Goal: Transaction & Acquisition: Purchase product/service

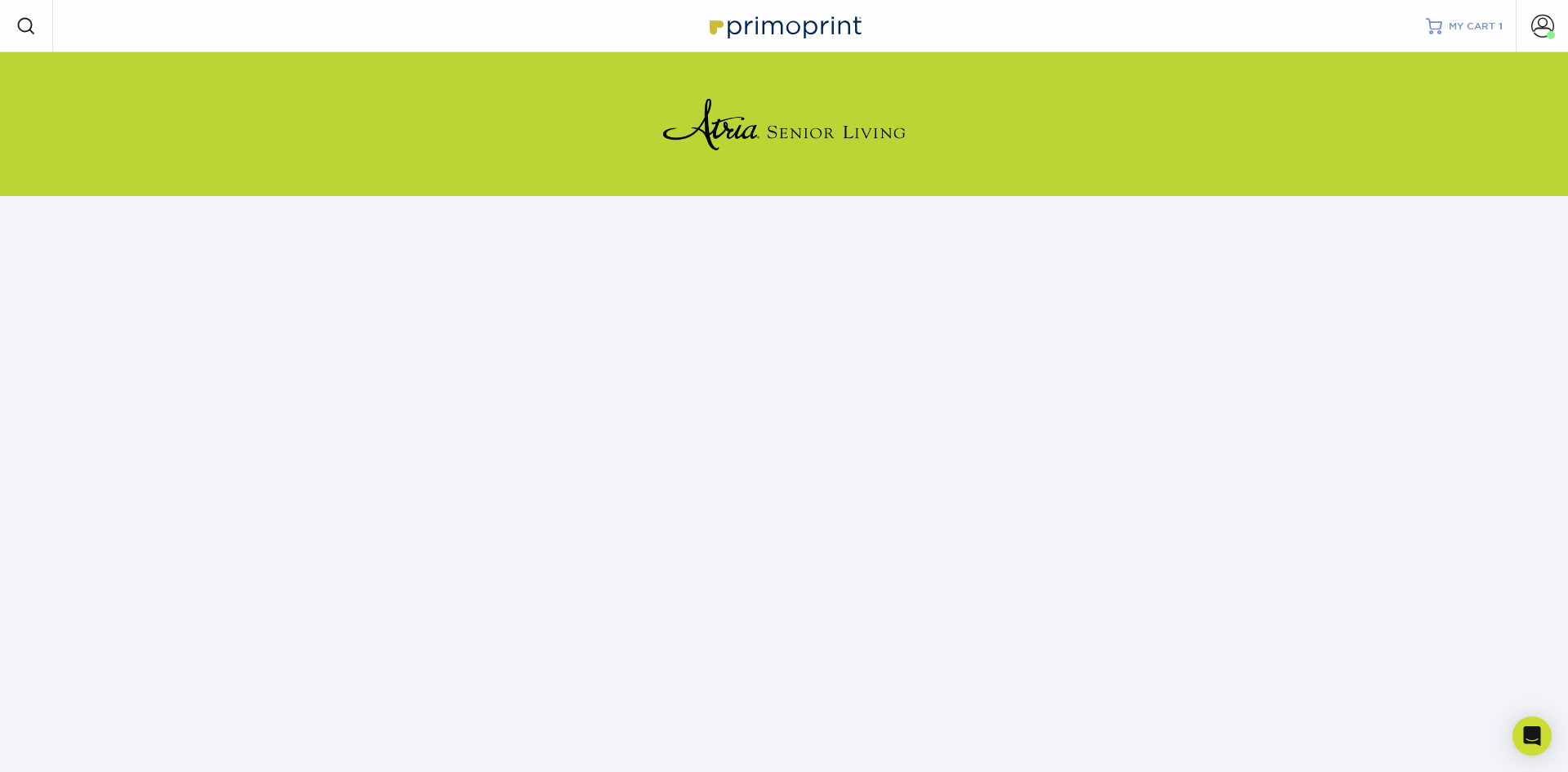
click at [1470, 28] on span "MY CART" at bounding box center [1472, 26] width 47 height 14
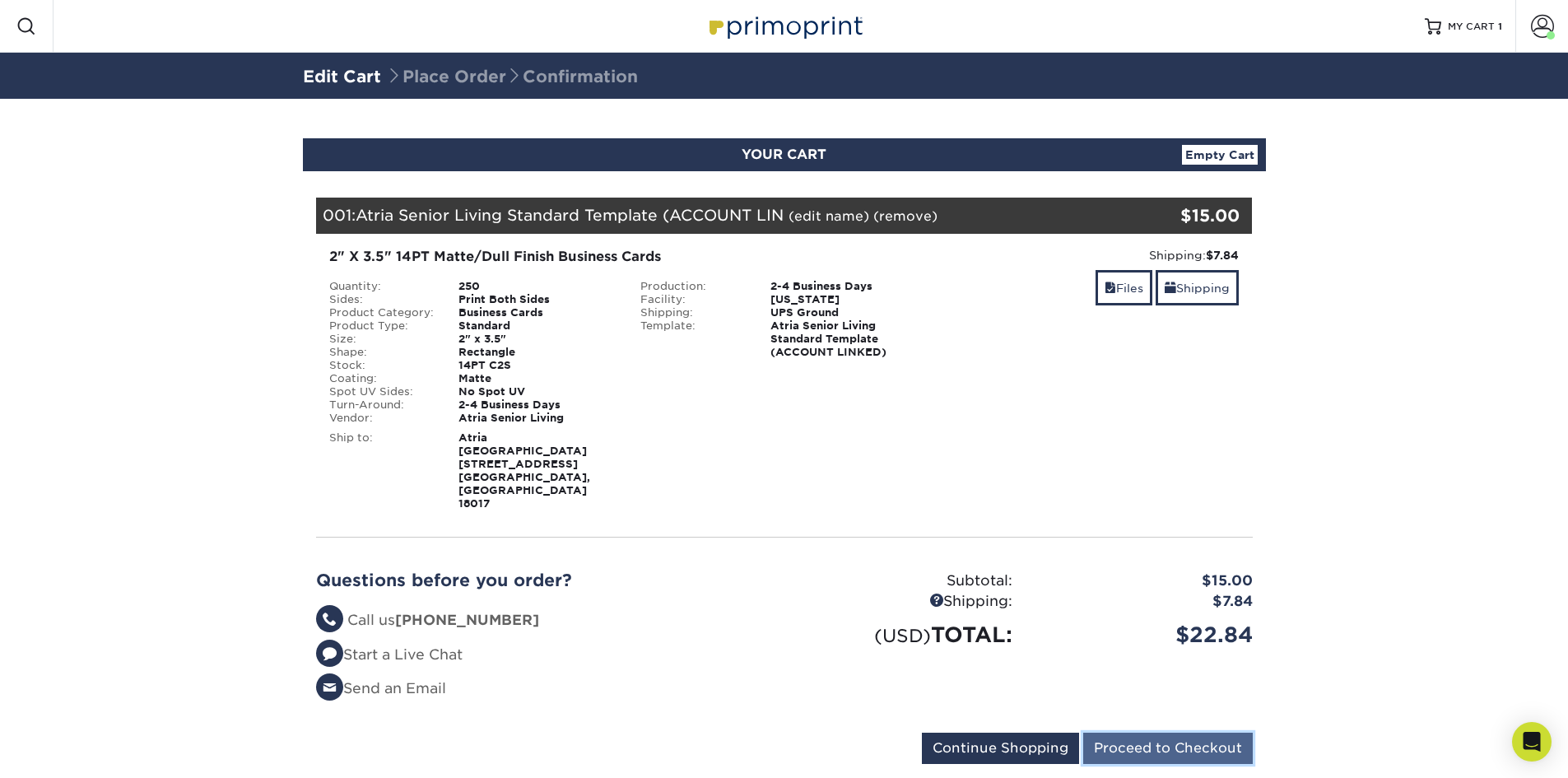
click at [1124, 733] on input "Proceed to Checkout" at bounding box center [1168, 748] width 170 height 31
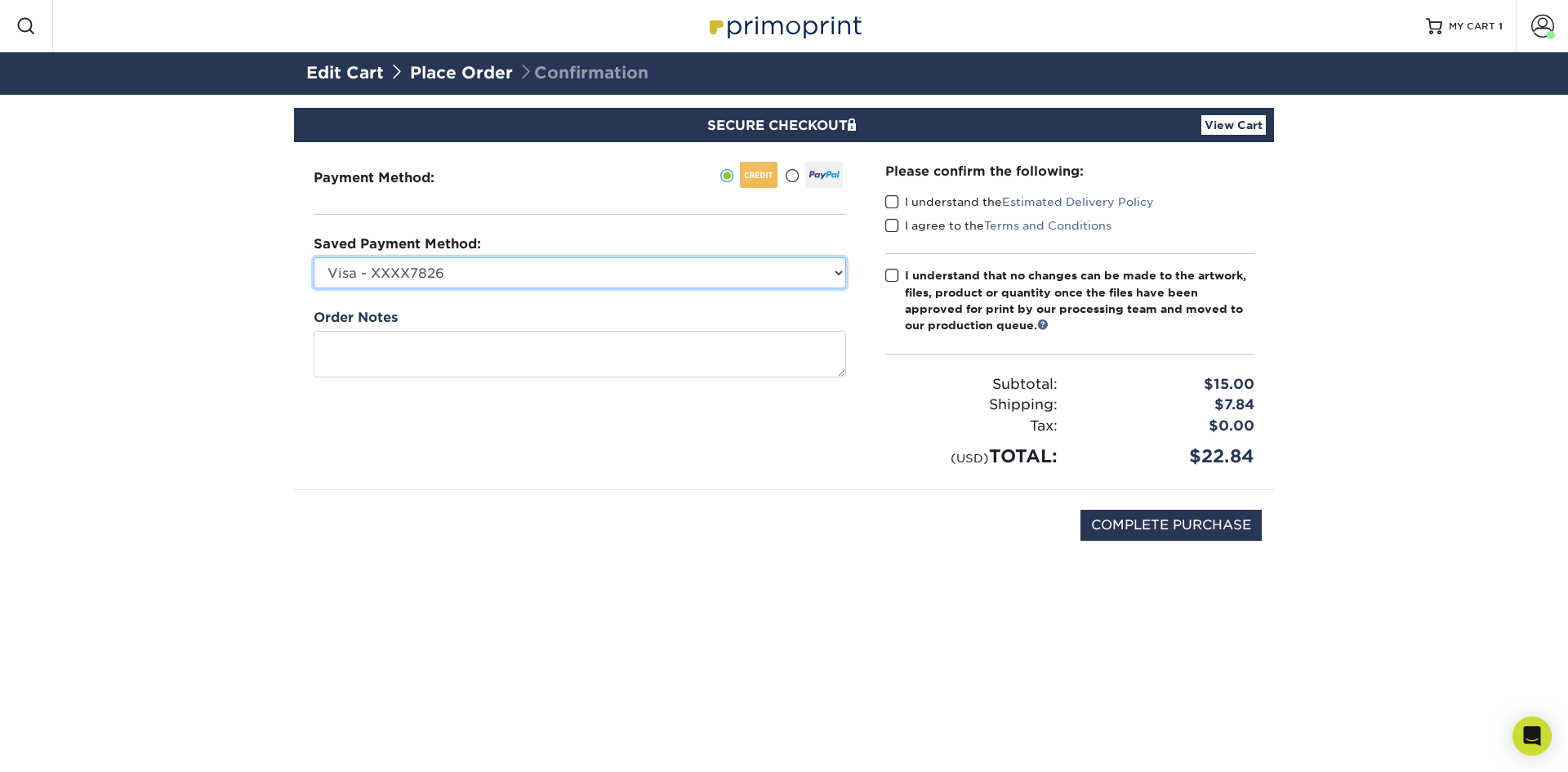
click at [479, 273] on select "Visa - XXXX7826 Visa - XXXX7067 Visa - XXXX0226 Visa - XXXX3262 Visa - XXXX2198…" at bounding box center [580, 272] width 532 height 31
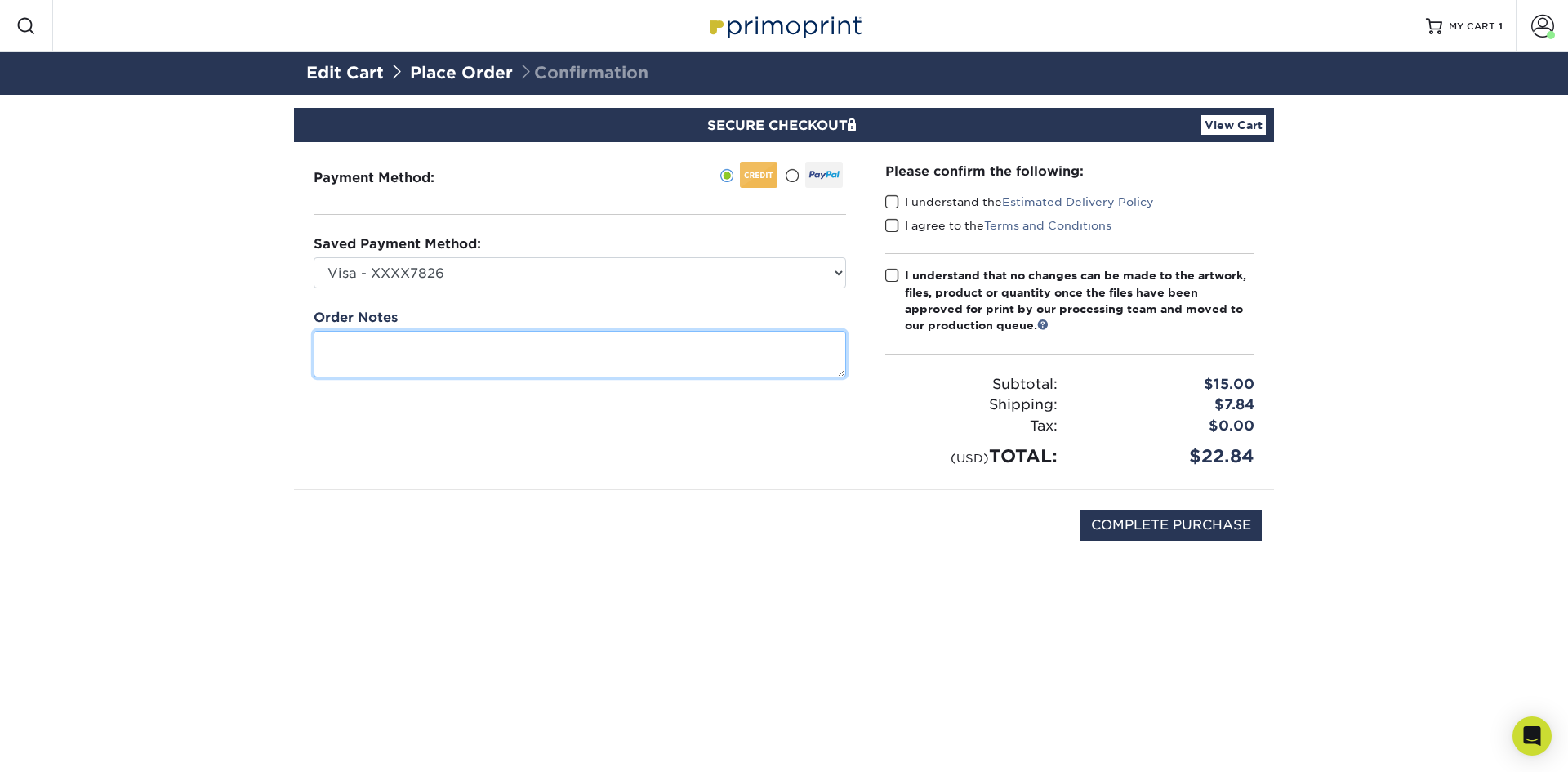
click at [356, 366] on textarea at bounding box center [580, 354] width 532 height 47
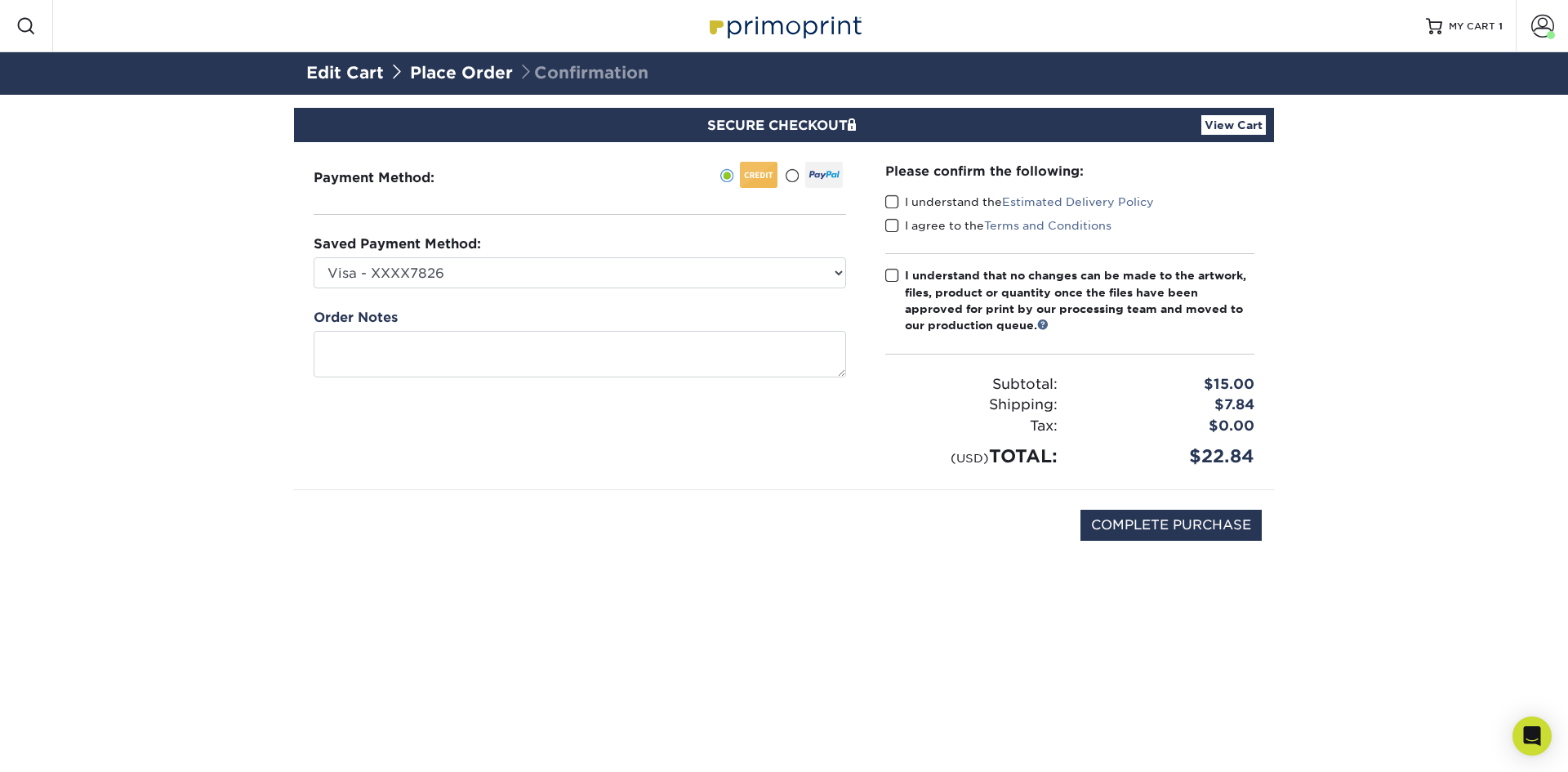
click at [1232, 124] on link "View Cart" at bounding box center [1233, 124] width 64 height 19
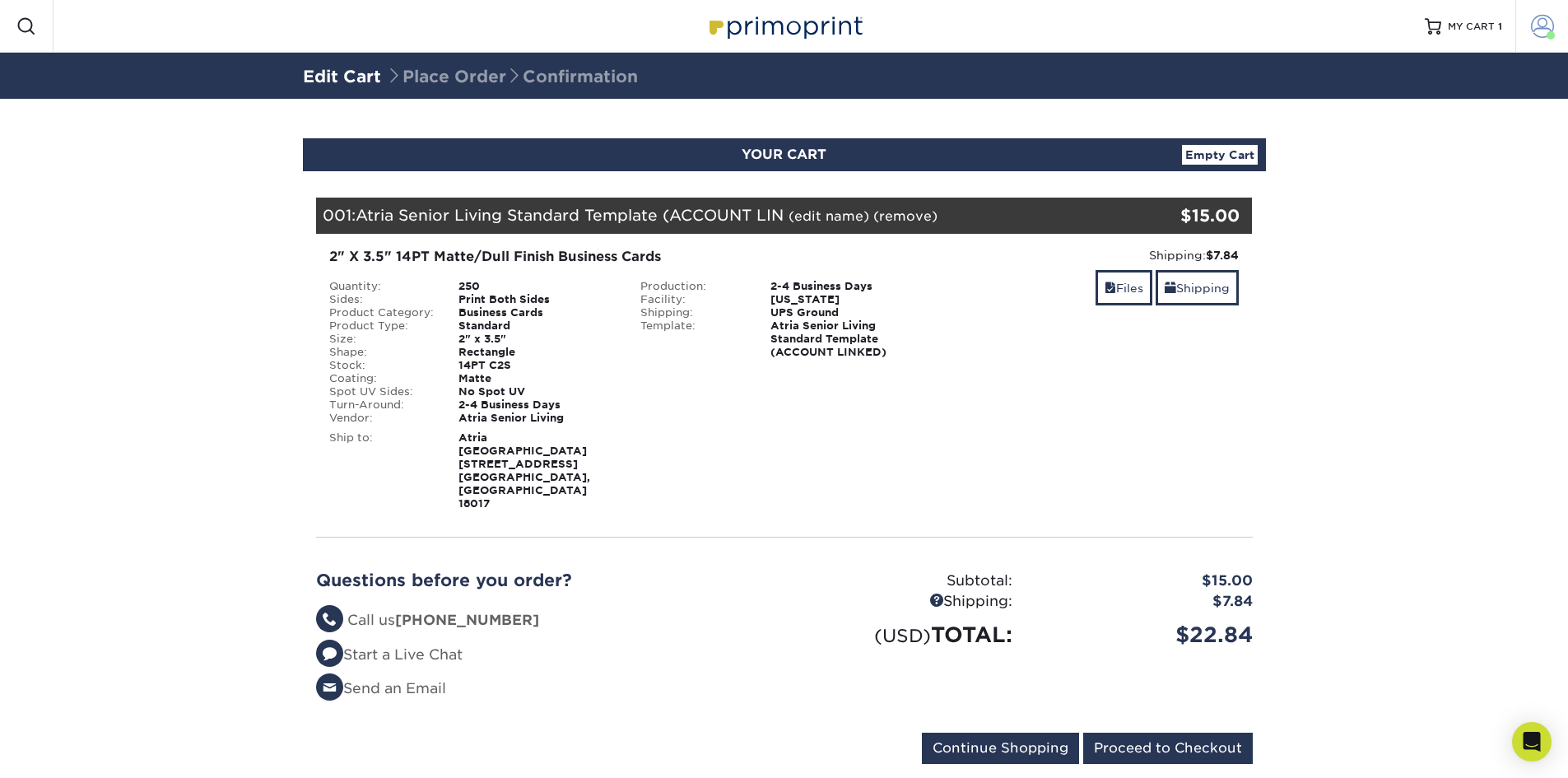
click at [1530, 28] on link "Account" at bounding box center [1542, 26] width 53 height 53
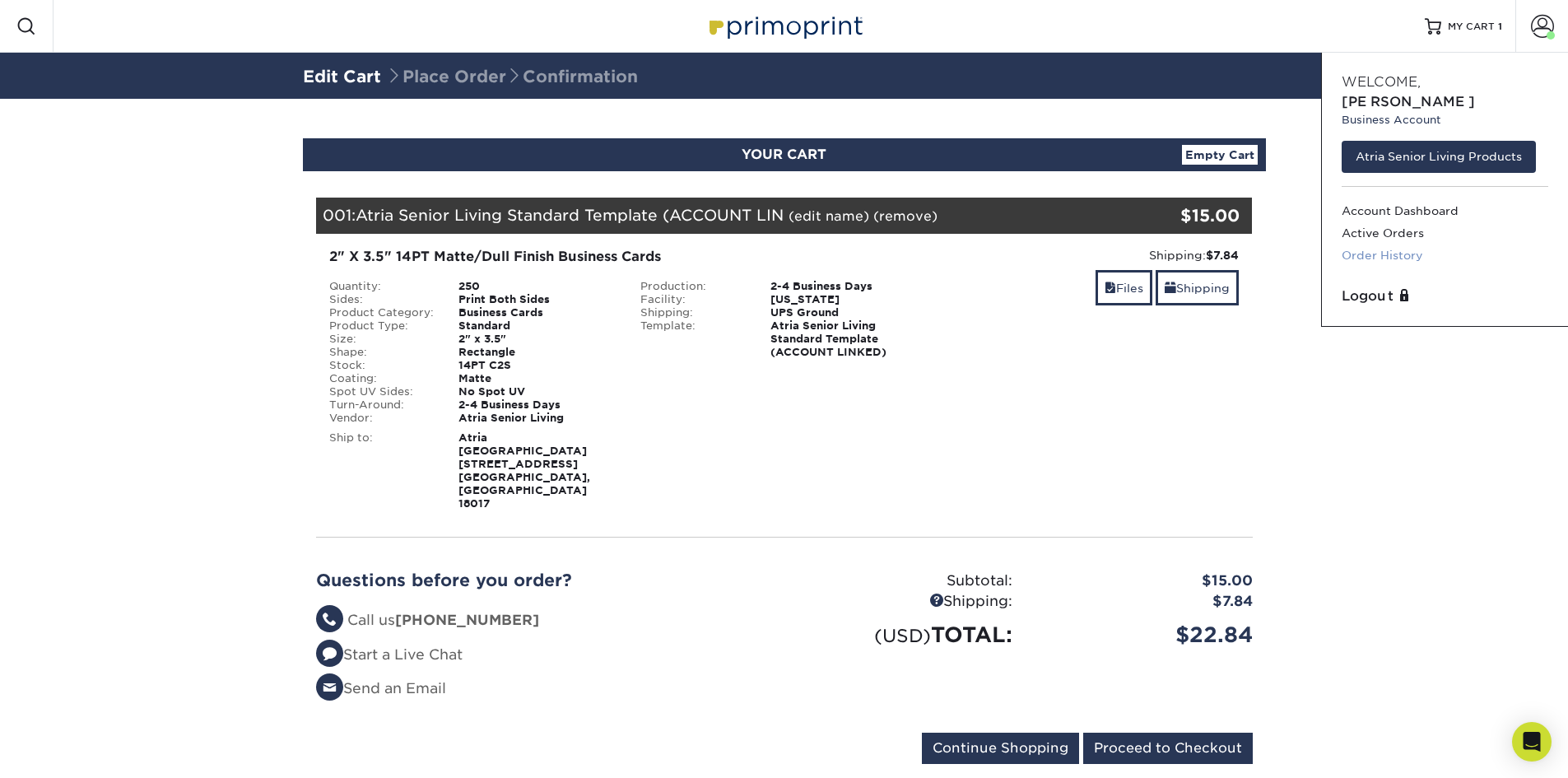
click at [1381, 245] on link "Order History" at bounding box center [1445, 256] width 207 height 22
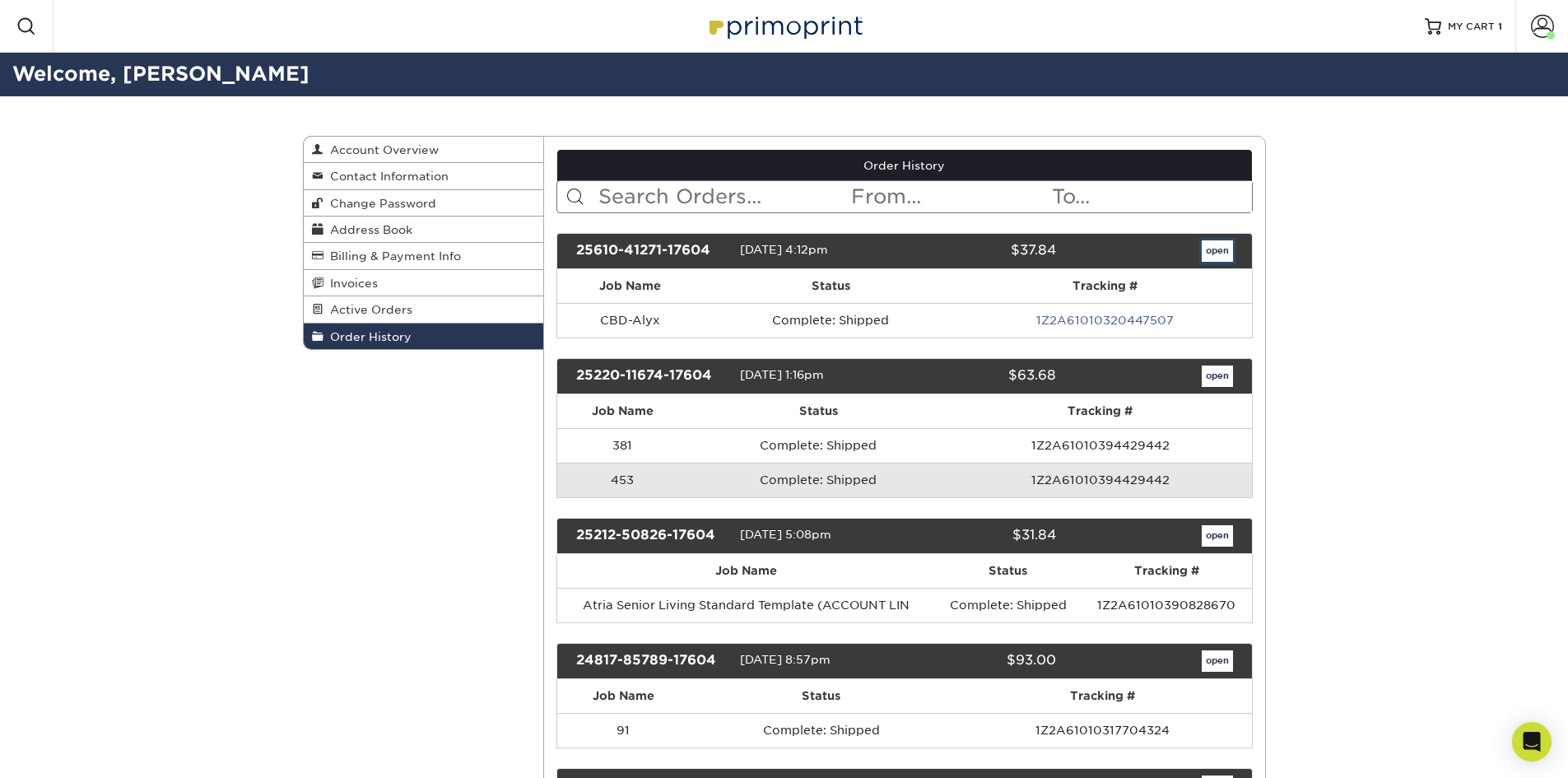
click at [1206, 250] on link "open" at bounding box center [1217, 251] width 31 height 21
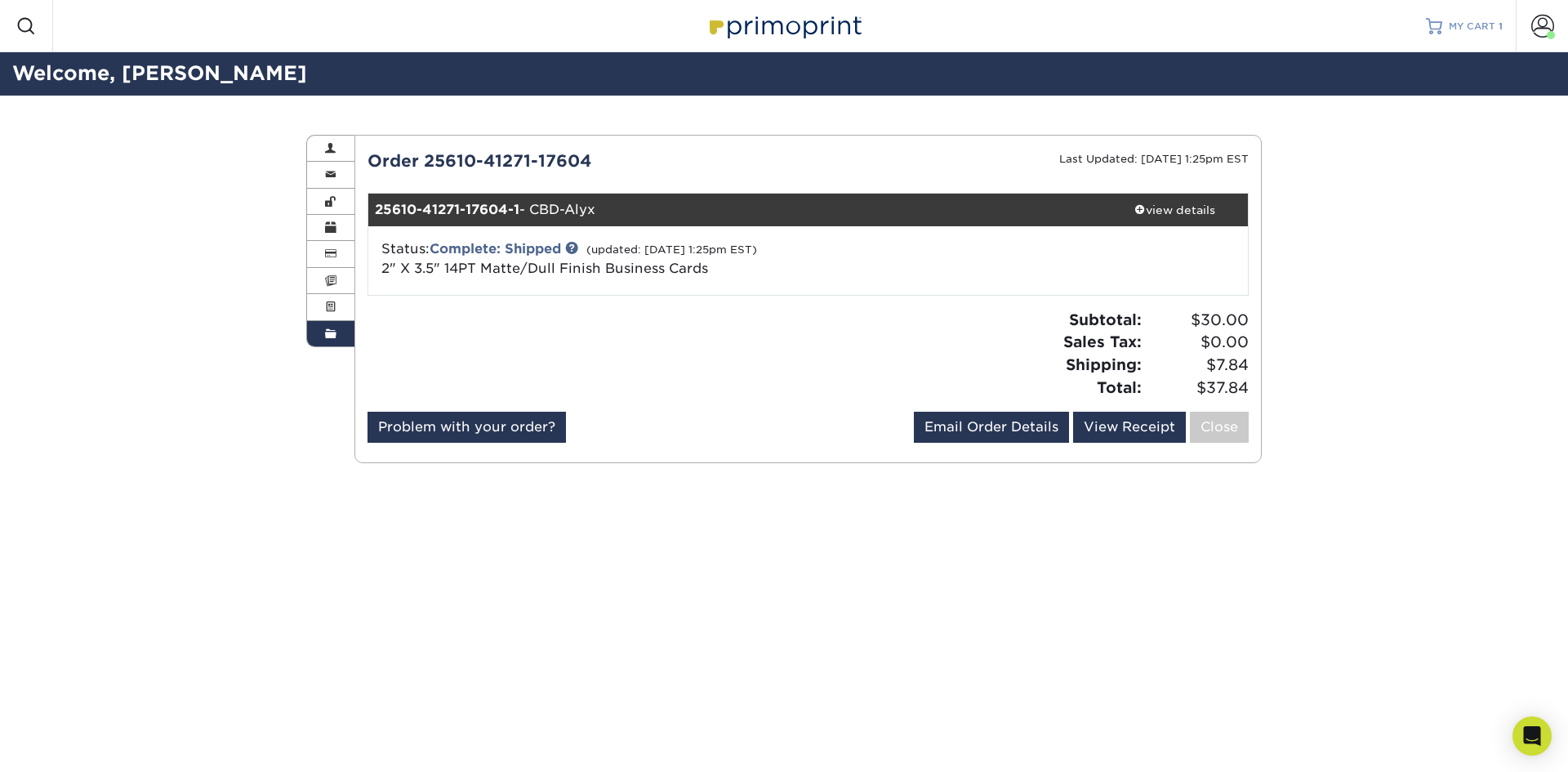
click at [1455, 28] on span "MY CART" at bounding box center [1472, 26] width 47 height 14
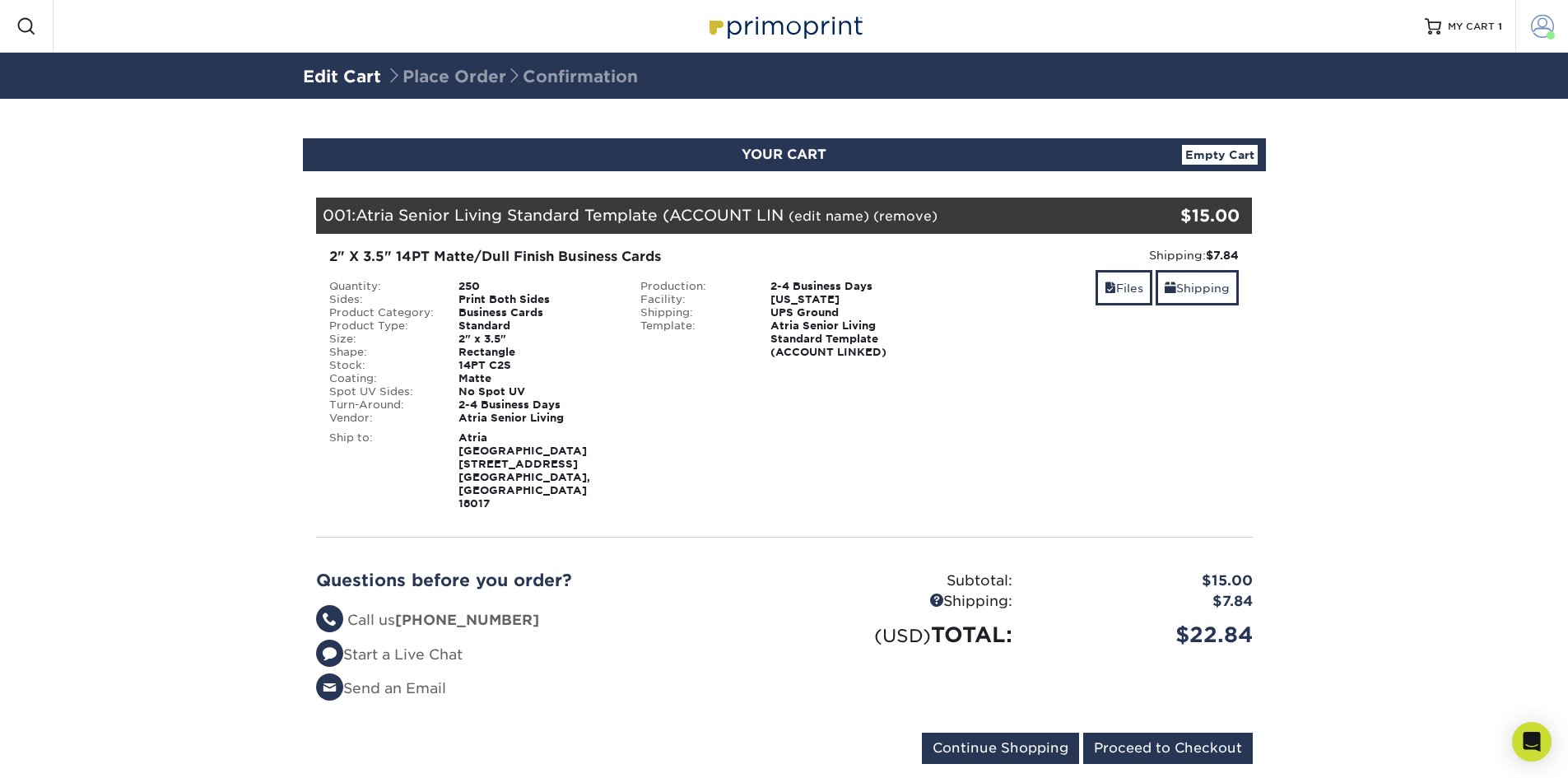
click at [1536, 24] on span at bounding box center [1542, 26] width 23 height 23
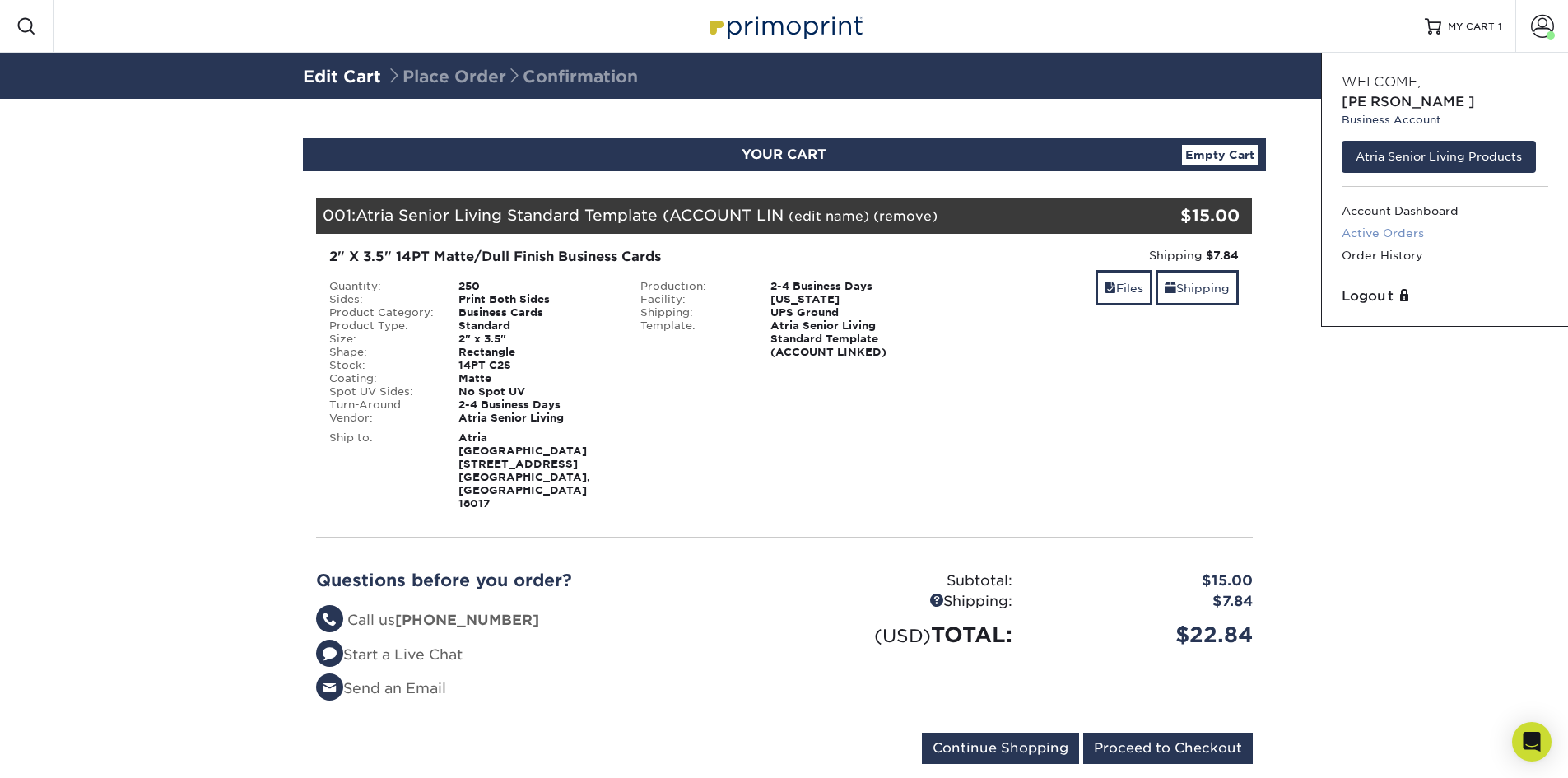
click at [1406, 222] on link "Active Orders" at bounding box center [1445, 233] width 207 height 22
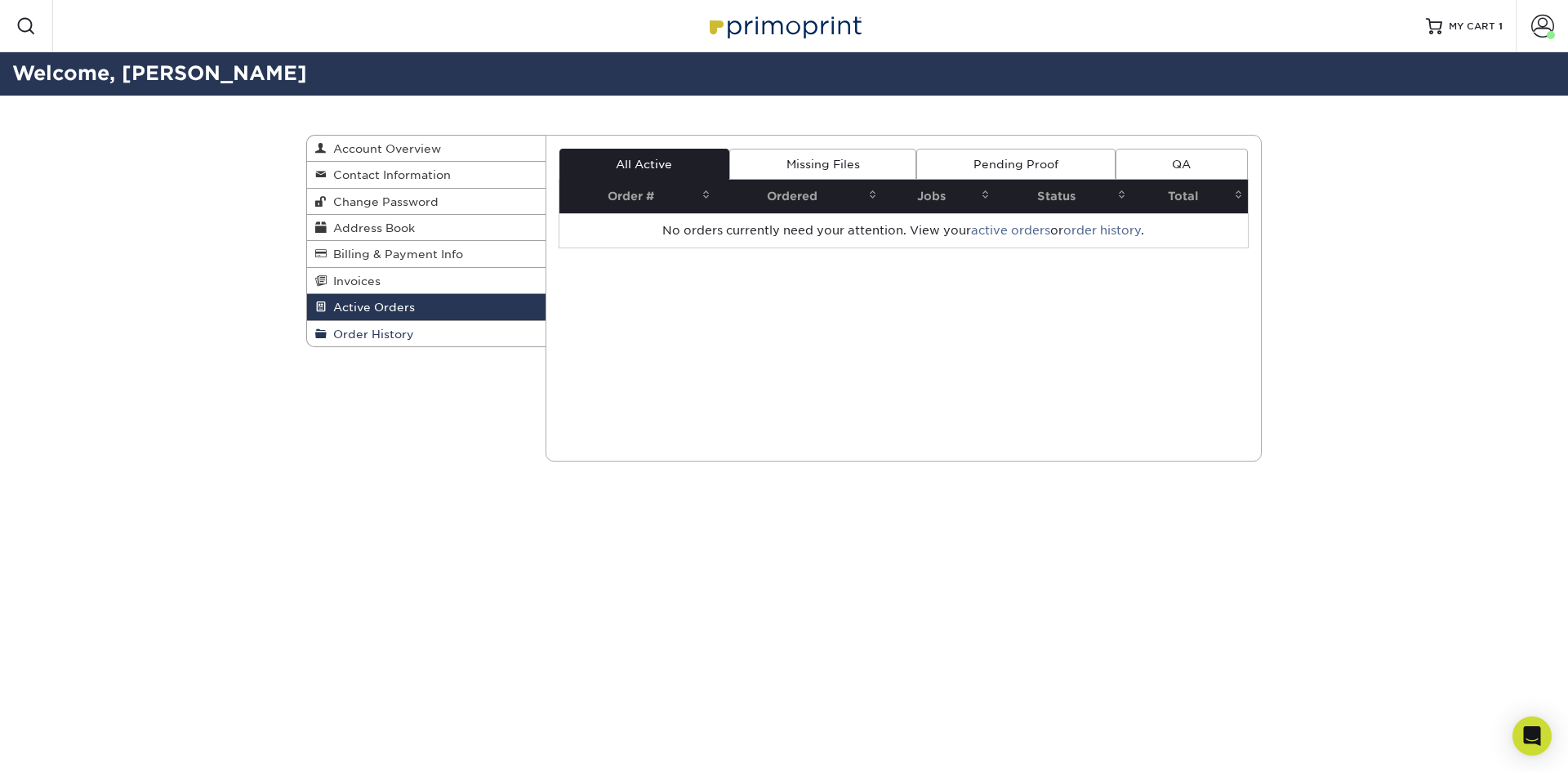
click at [386, 336] on span "Order History" at bounding box center [370, 334] width 88 height 13
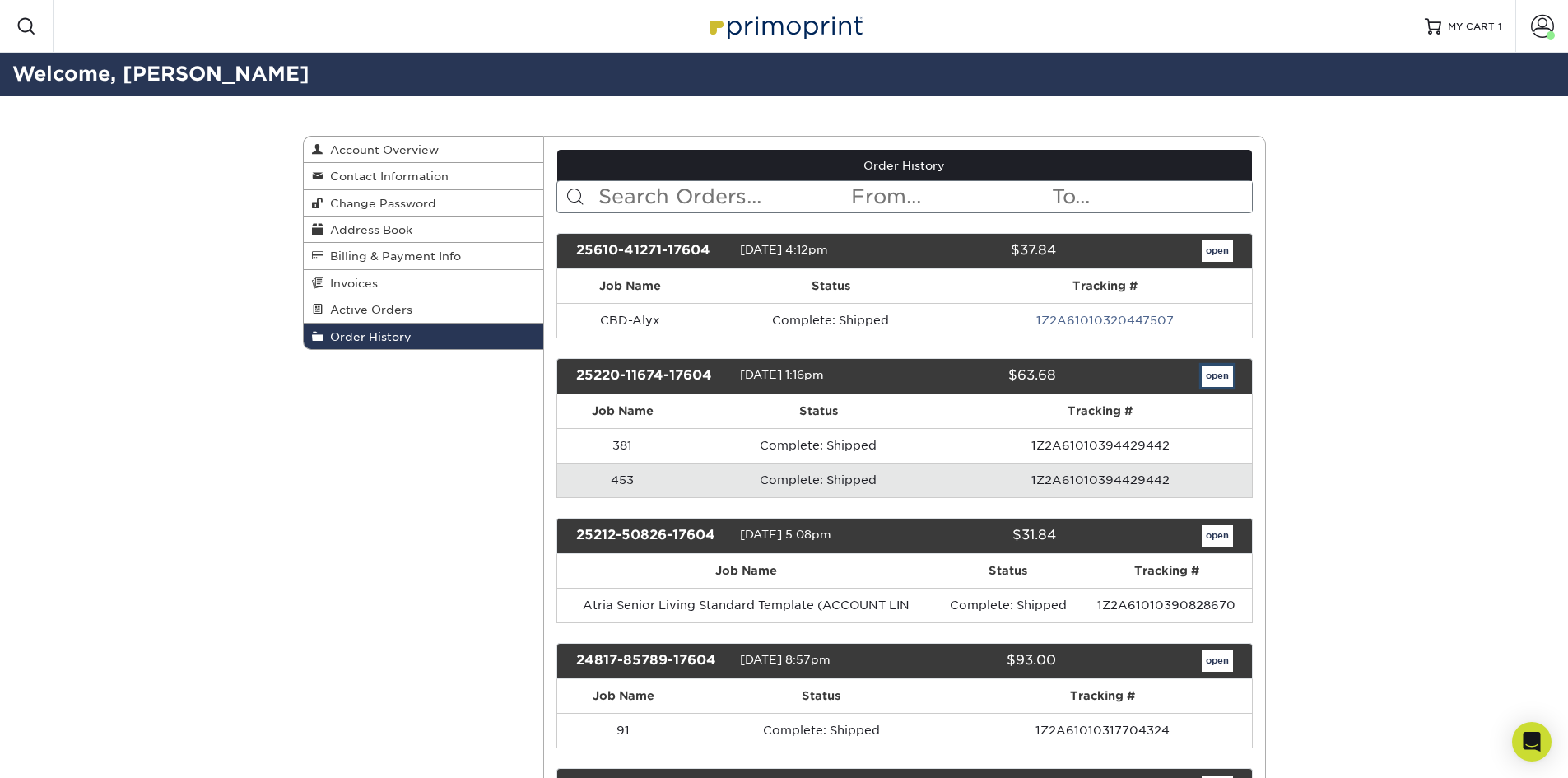
click at [1209, 373] on link "open" at bounding box center [1217, 375] width 31 height 21
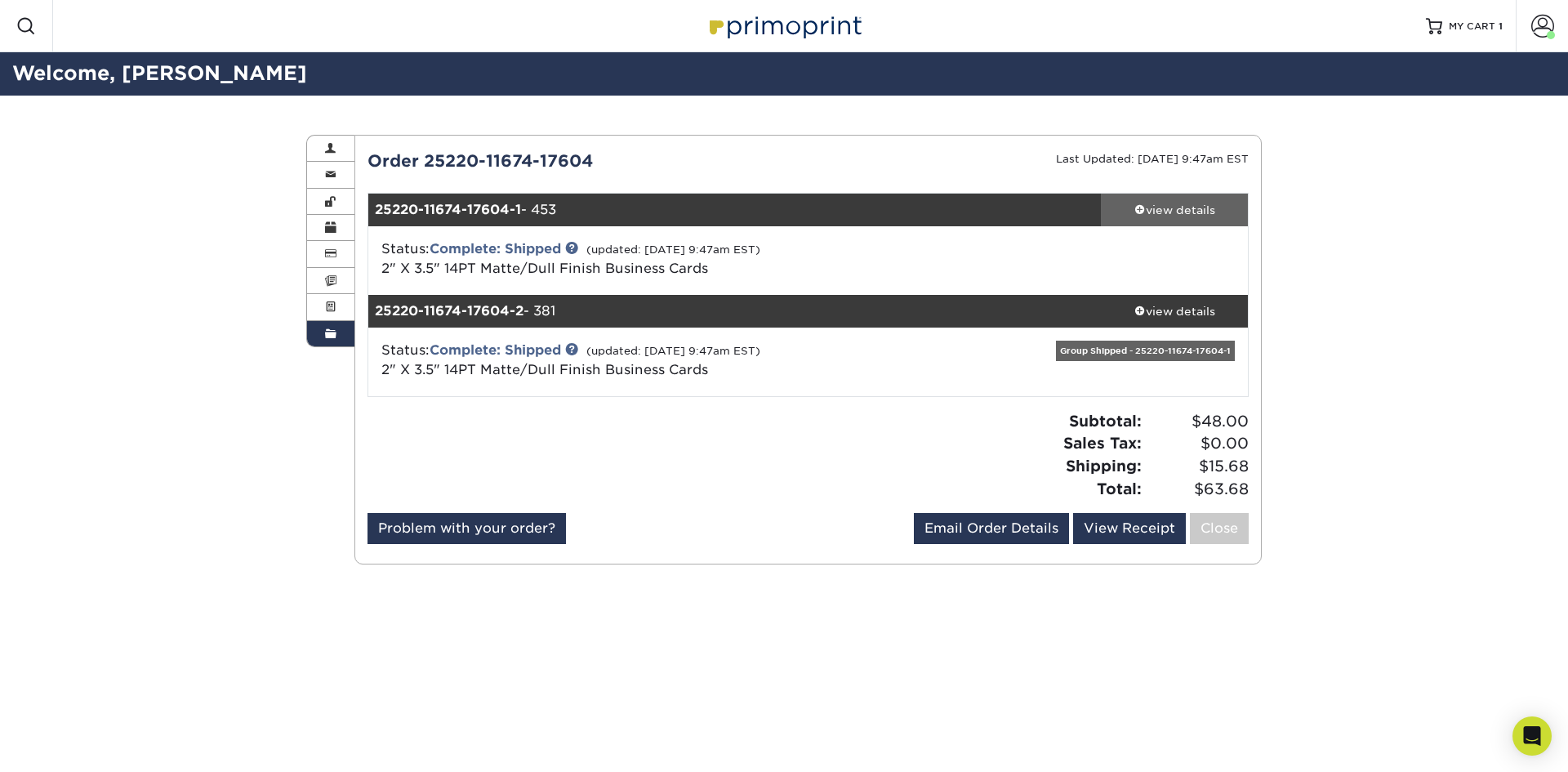
click at [1144, 211] on div "view details" at bounding box center [1174, 210] width 147 height 17
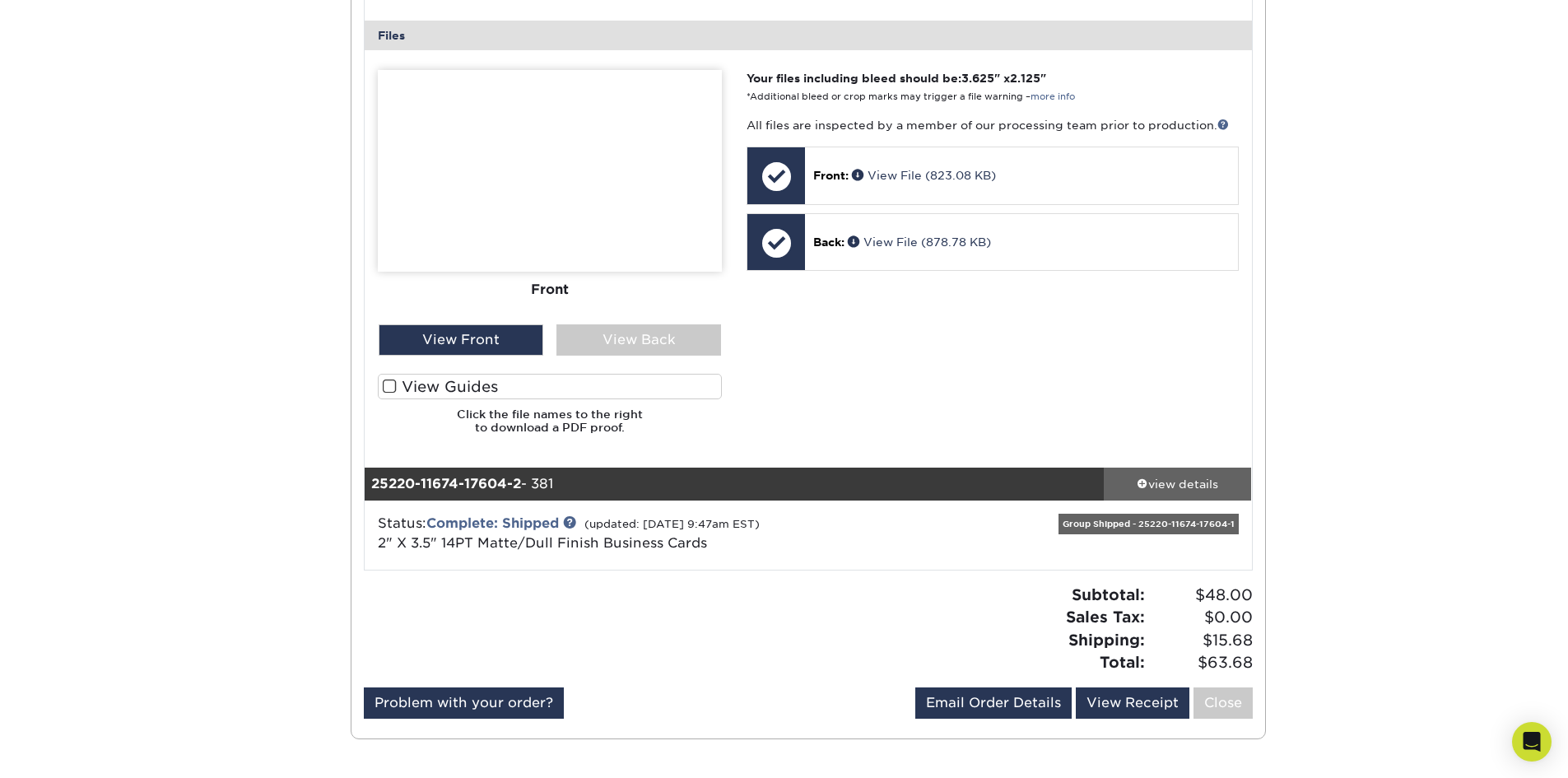
scroll to position [674, 0]
click at [1156, 488] on div "view details" at bounding box center [1178, 483] width 148 height 17
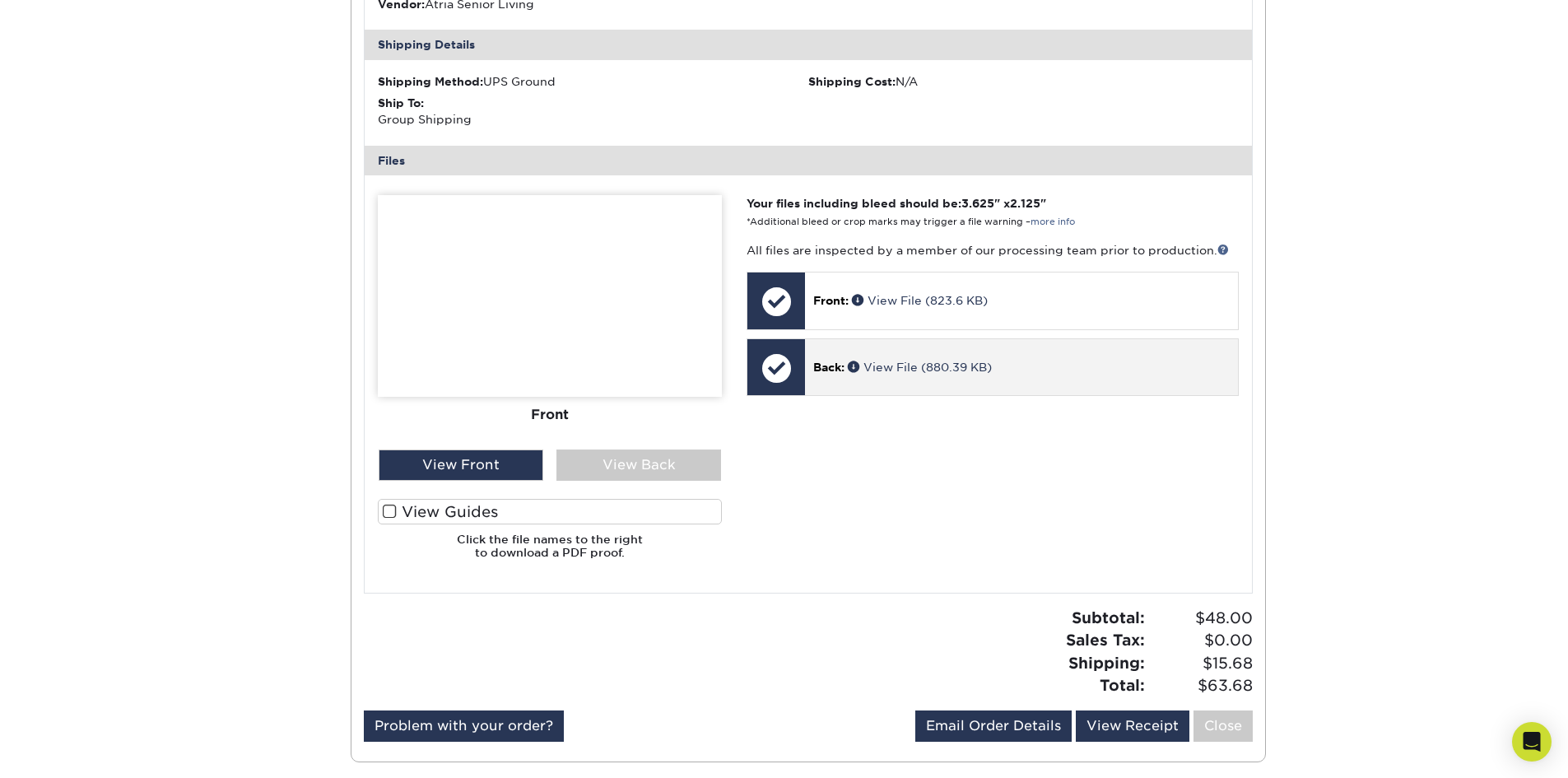
scroll to position [1484, 0]
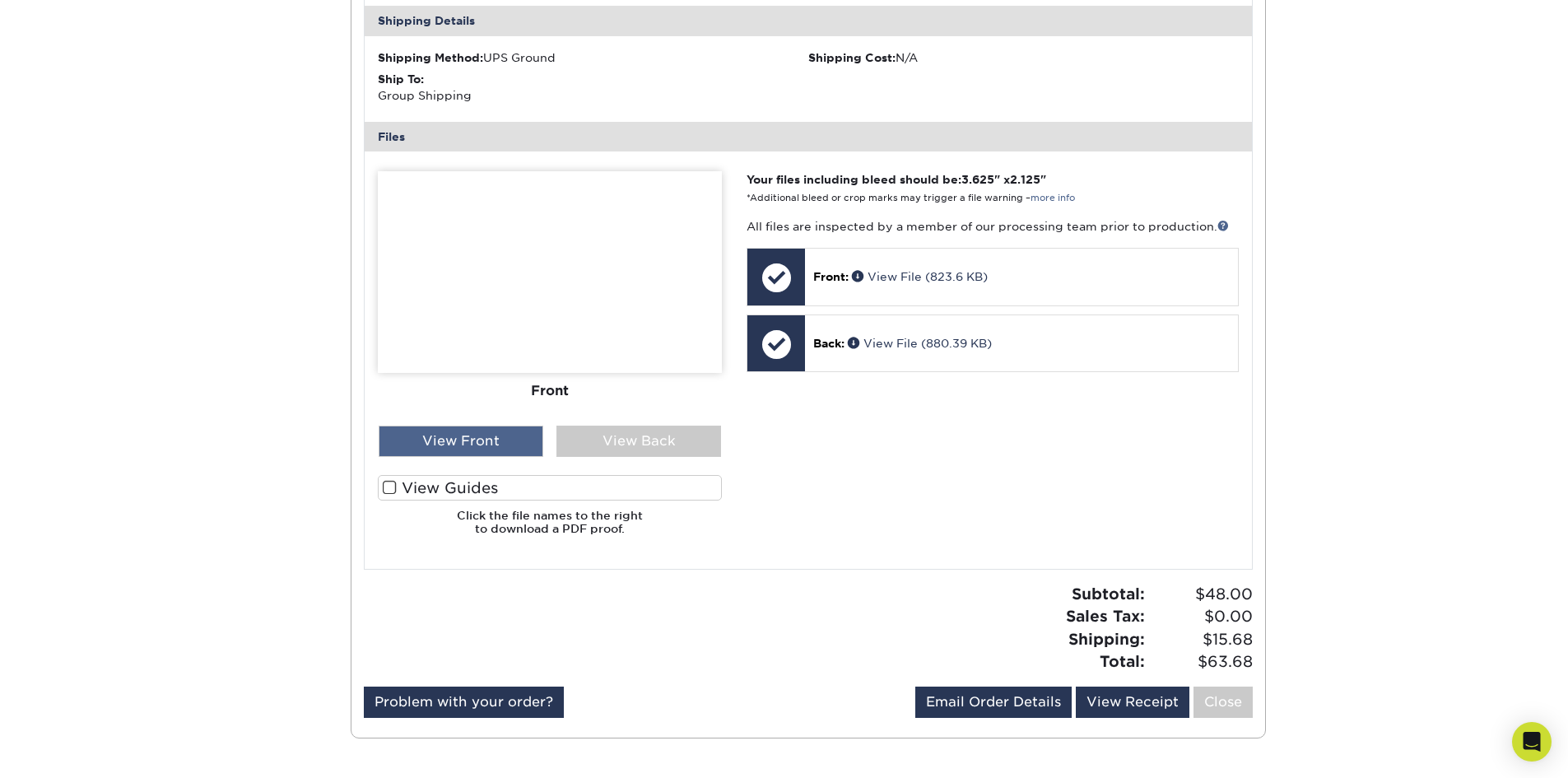
click at [458, 442] on div "View Front" at bounding box center [461, 441] width 165 height 31
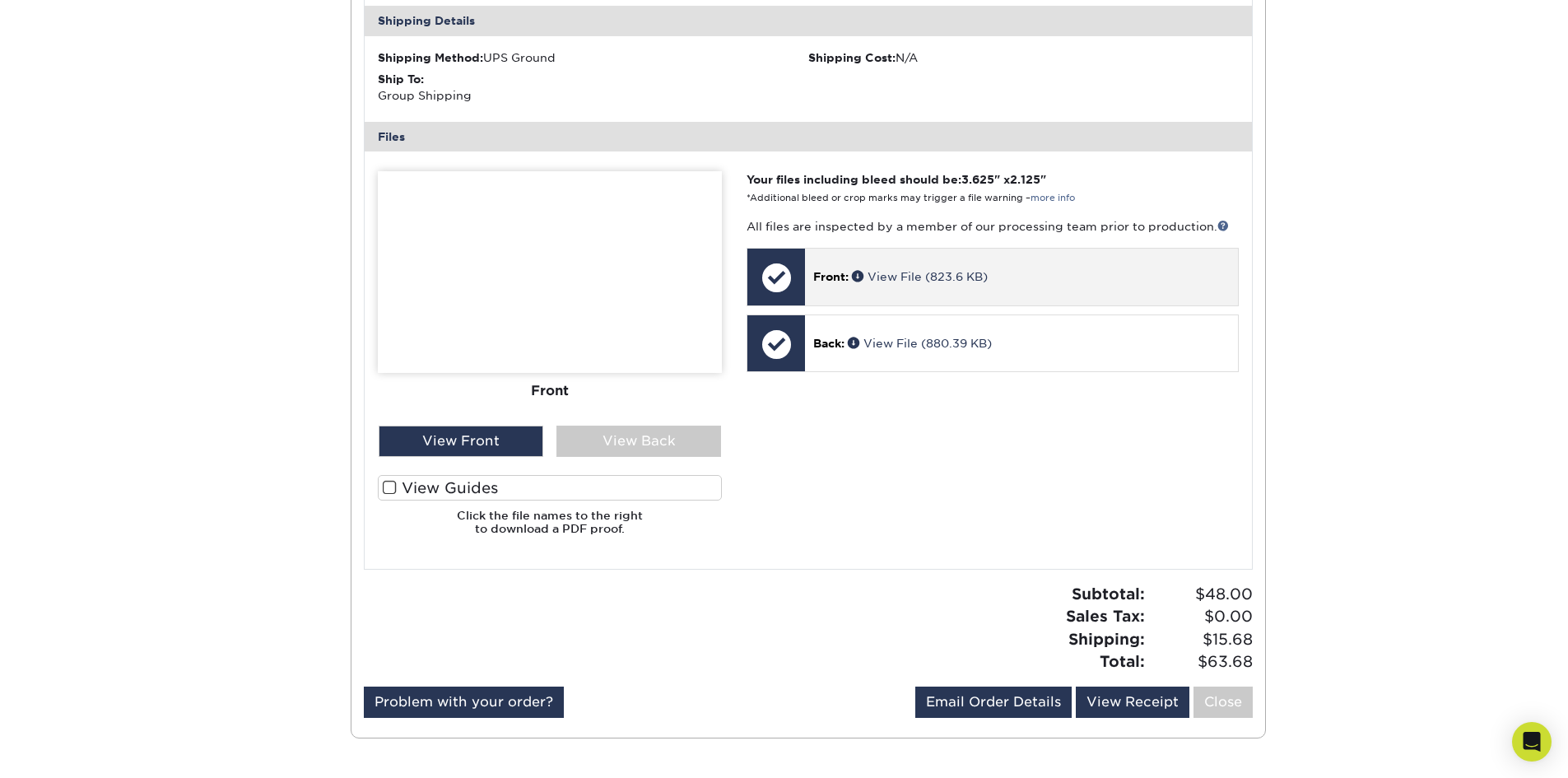
click at [847, 272] on span "Front:" at bounding box center [831, 277] width 35 height 13
click at [939, 274] on link "View File (823.6 KB)" at bounding box center [919, 277] width 135 height 13
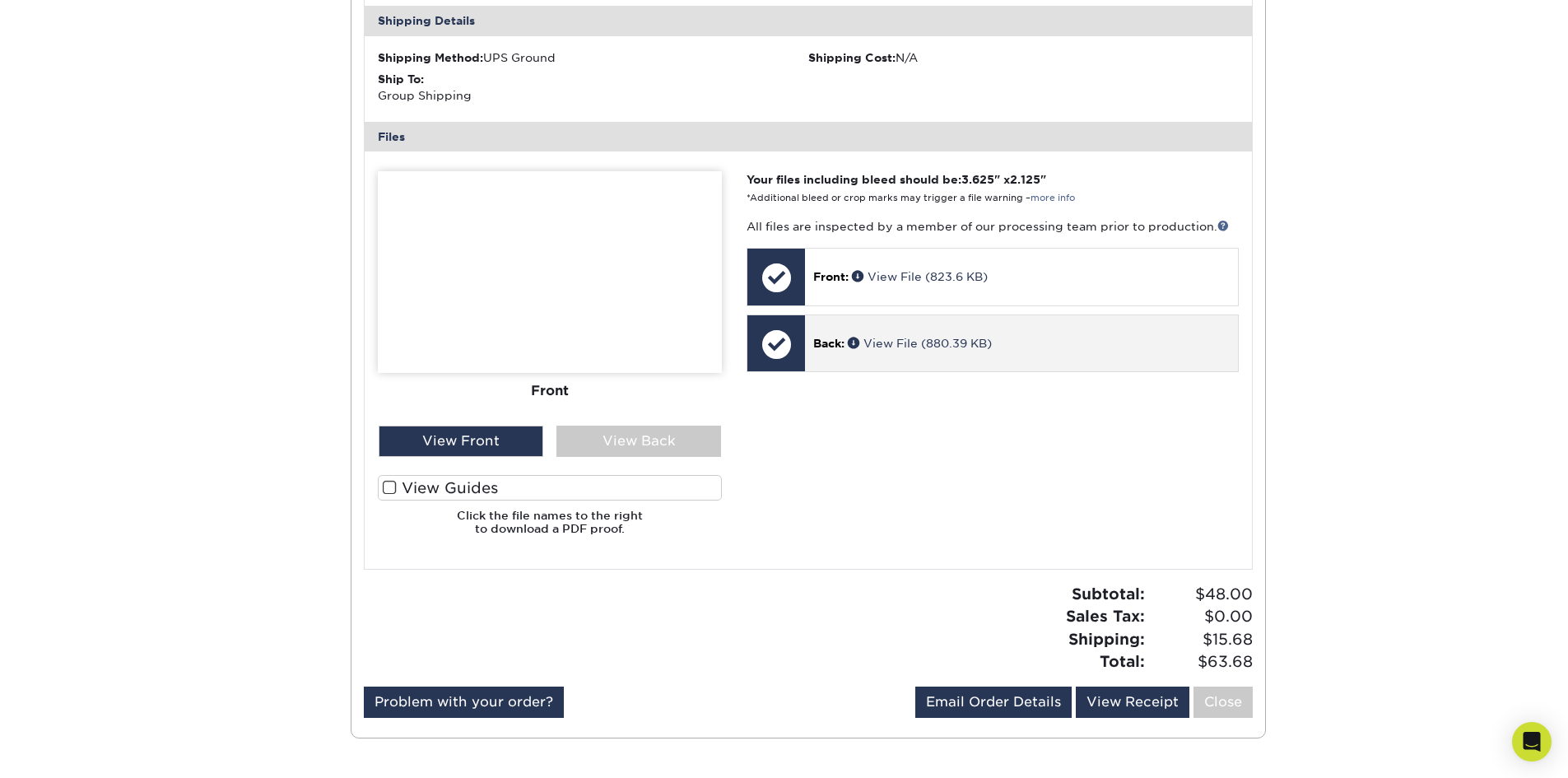
click at [925, 331] on div "Back: View File (880.39 KB)" at bounding box center [1021, 343] width 432 height 56
click at [917, 341] on link "View File (880.39 KB)" at bounding box center [919, 343] width 144 height 13
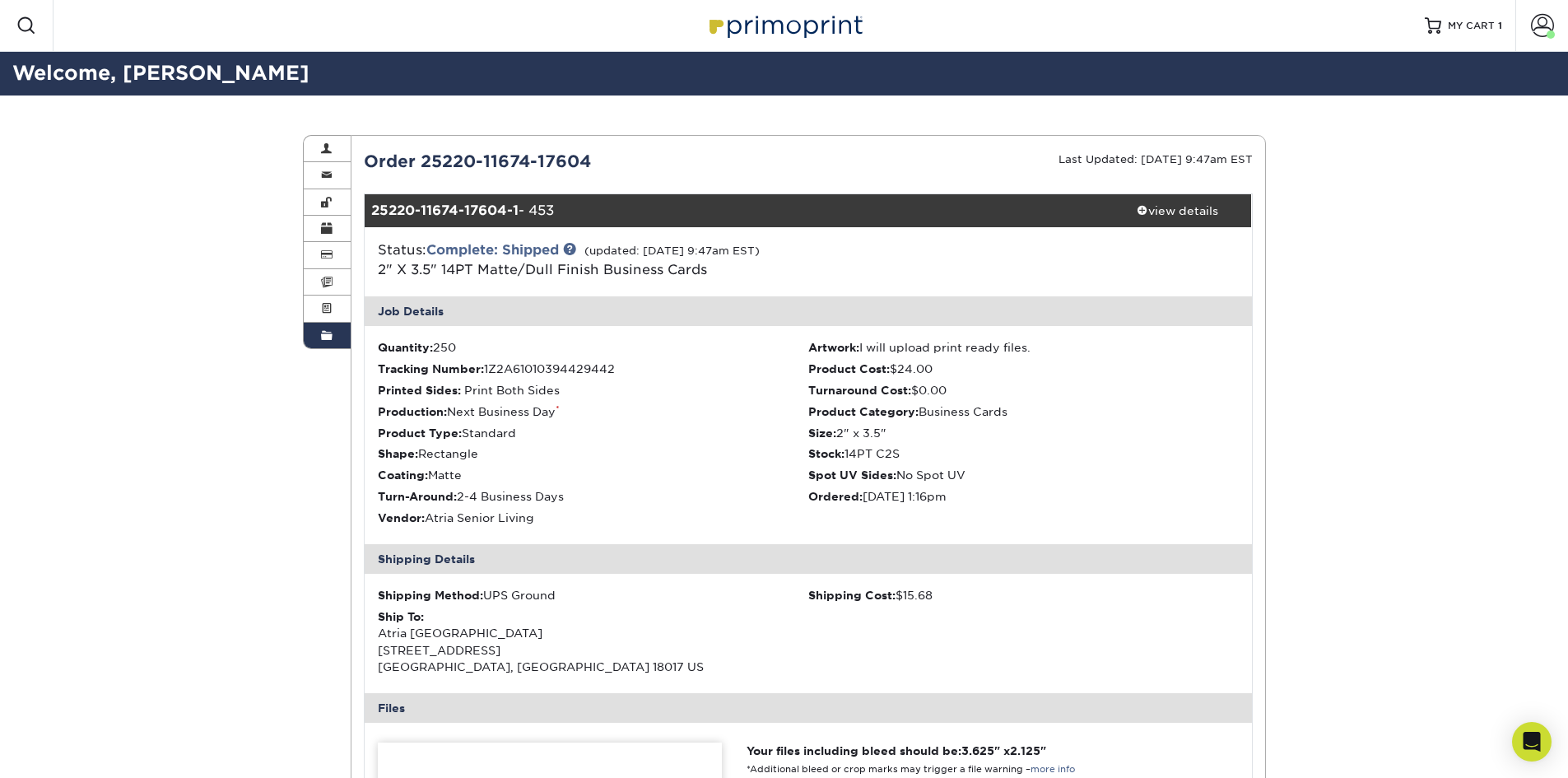
scroll to position [0, 0]
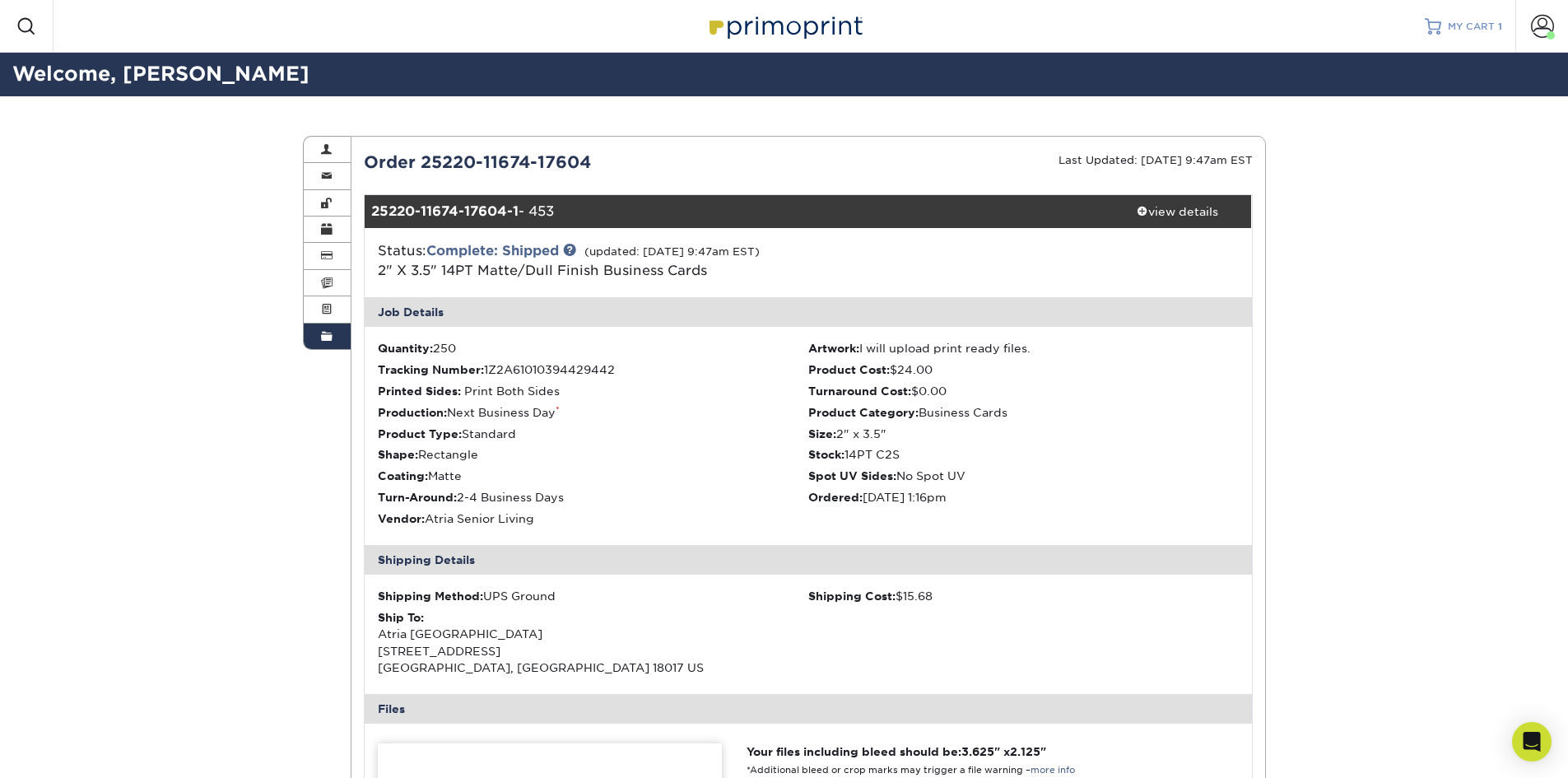
click at [1470, 8] on link "MY CART 1" at bounding box center [1464, 26] width 77 height 53
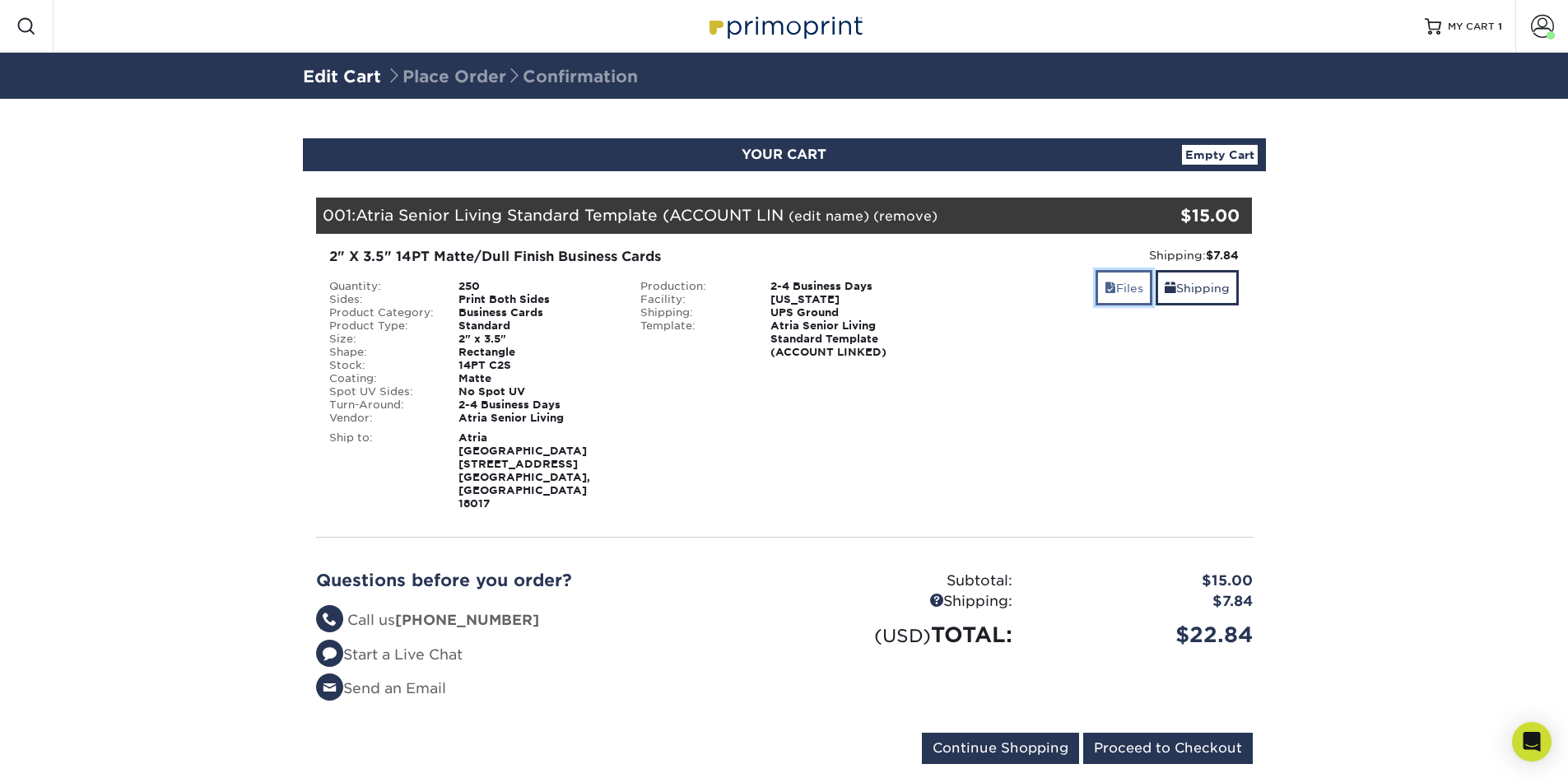
click at [1131, 284] on link "Files" at bounding box center [1124, 288] width 57 height 35
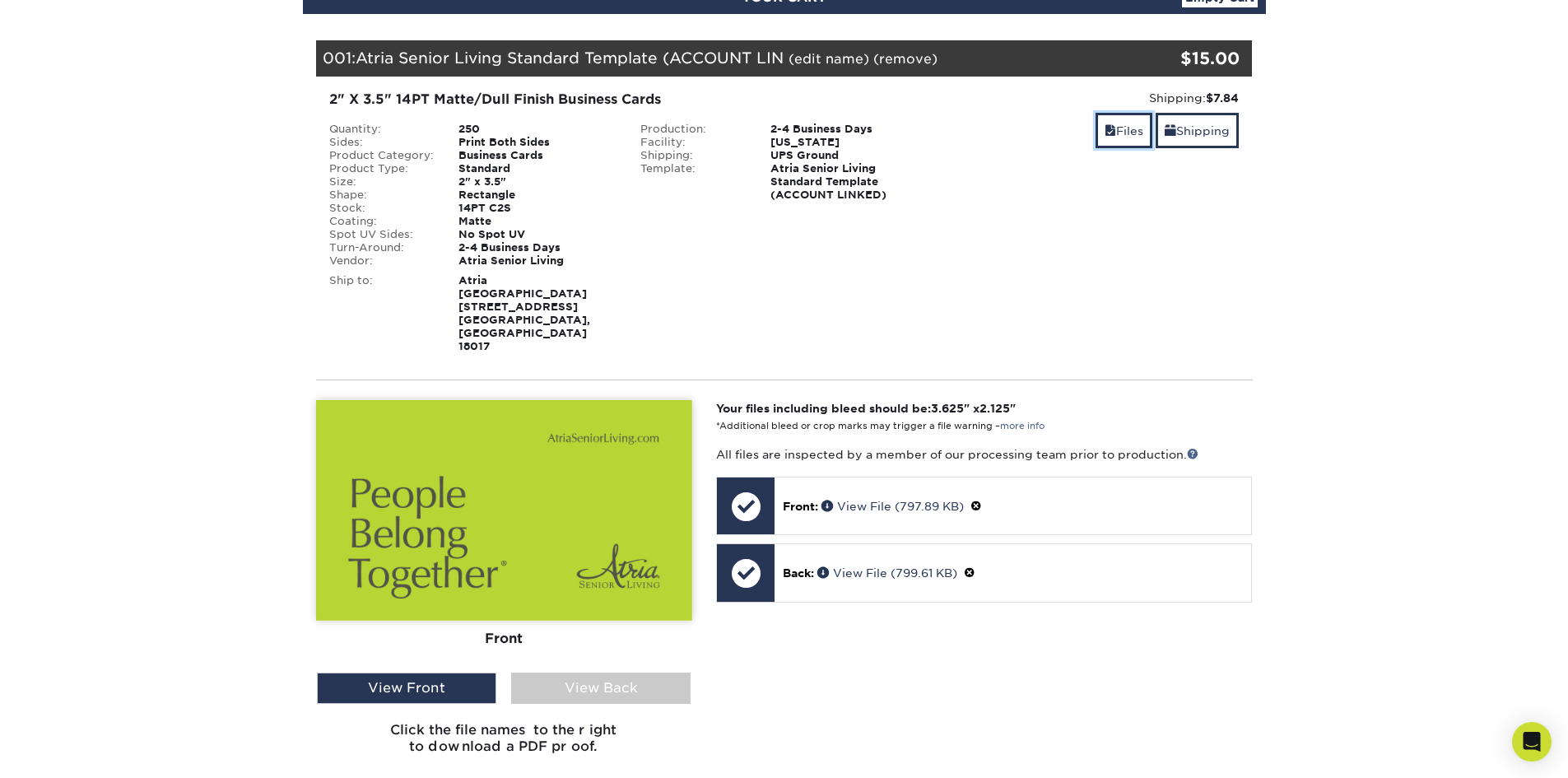
scroll to position [165, 0]
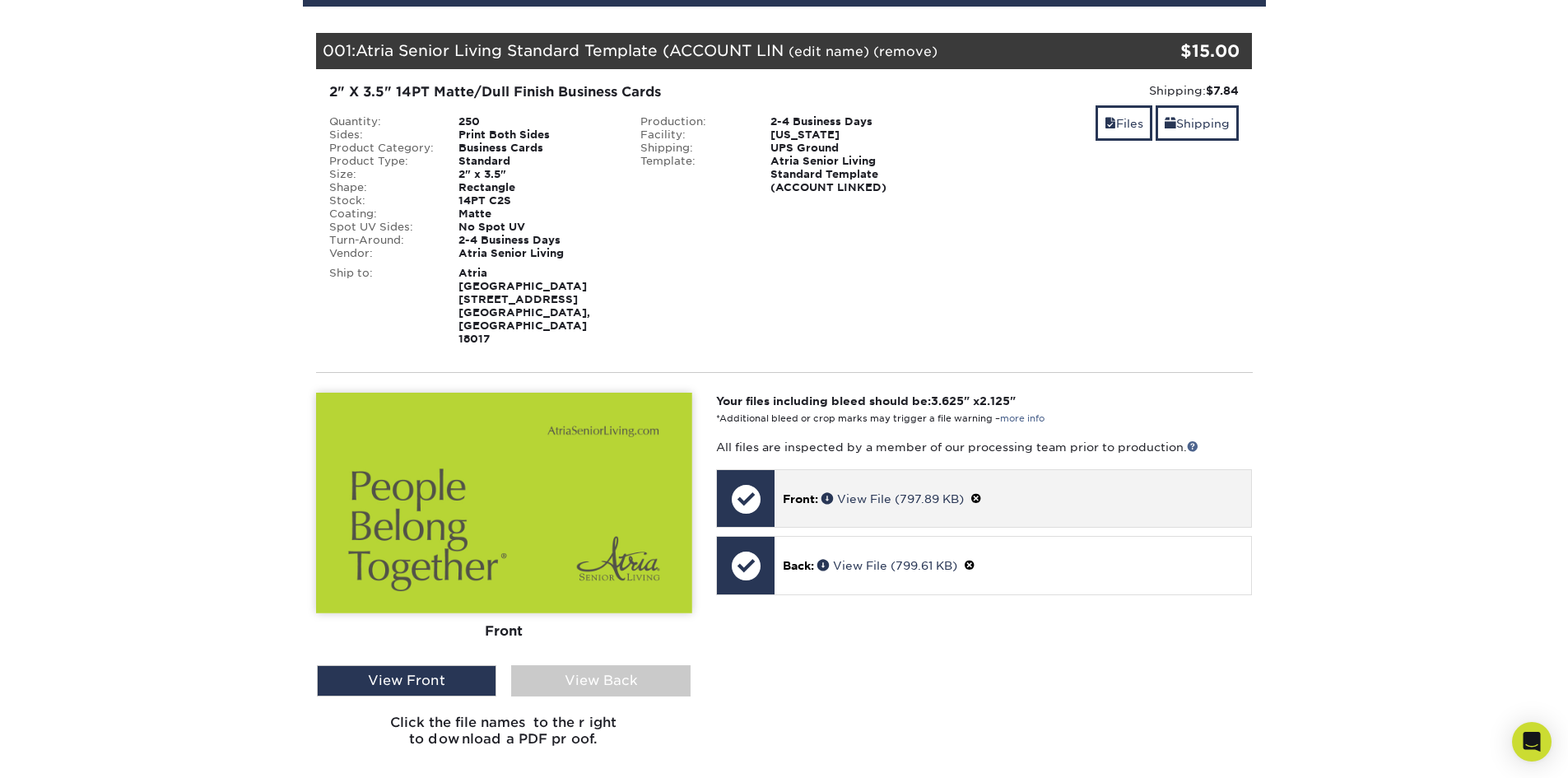
click at [911, 490] on p "Front: View File (797.89 KB)" at bounding box center [1013, 498] width 460 height 18
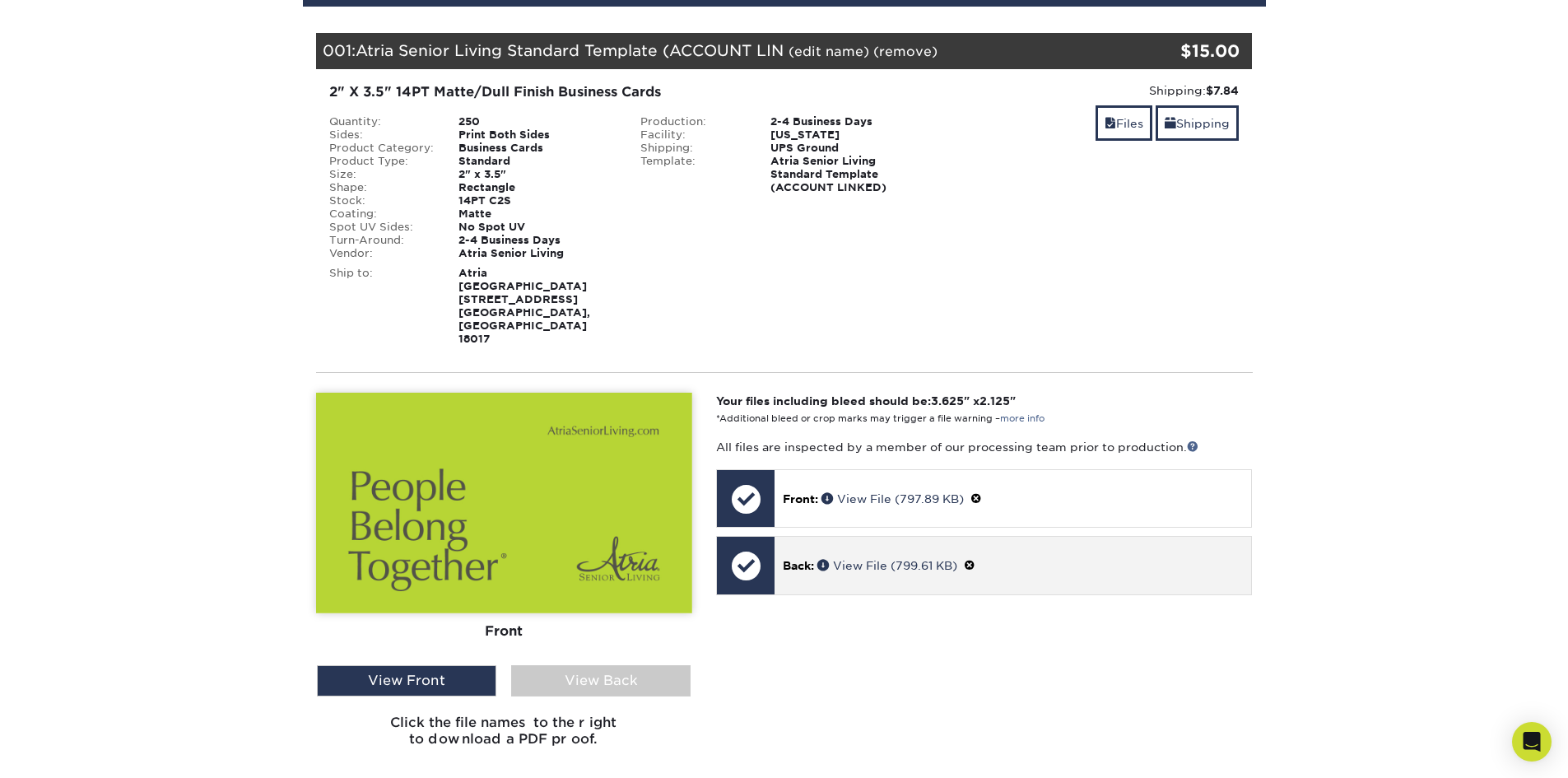
click at [875, 557] on p "Back: View File (799.61 KB)" at bounding box center [1013, 565] width 460 height 18
click at [845, 557] on p "Back: View File (799.61 KB)" at bounding box center [1013, 565] width 460 height 18
click at [831, 558] on span at bounding box center [825, 564] width 16 height 12
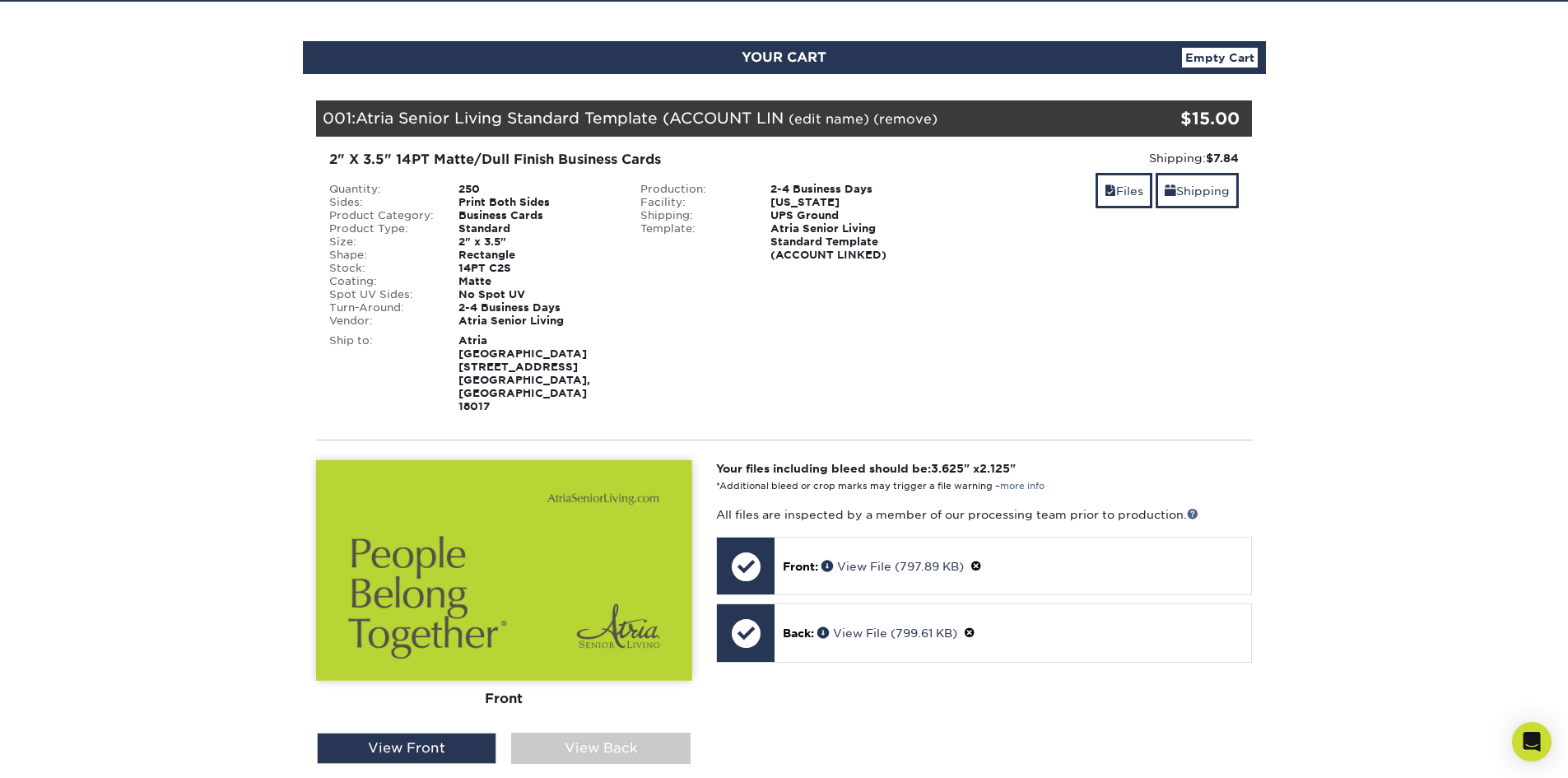
scroll to position [0, 0]
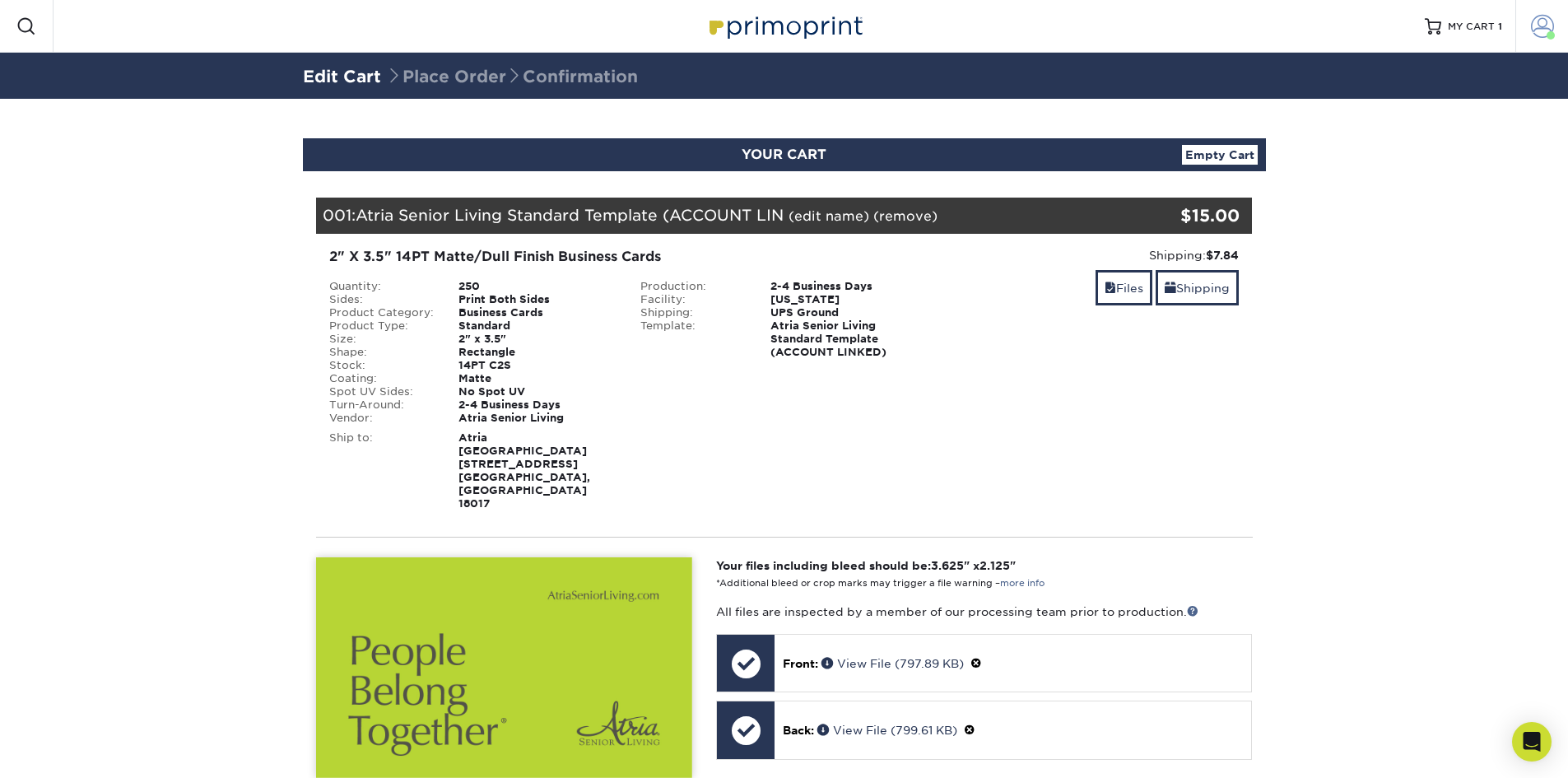
click at [1545, 38] on link "Account" at bounding box center [1542, 26] width 53 height 53
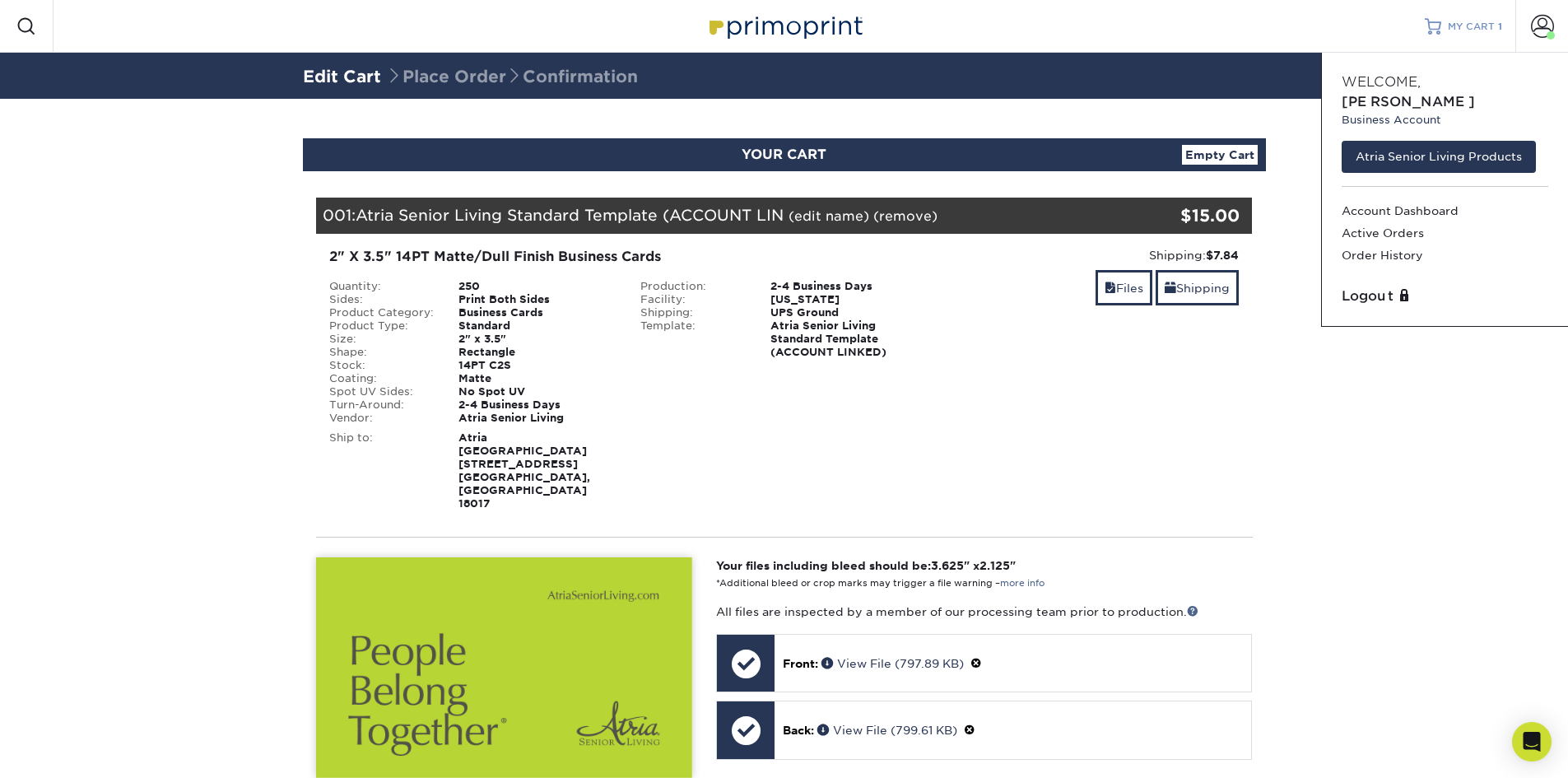
click at [1462, 19] on span "MY CART" at bounding box center [1471, 26] width 47 height 14
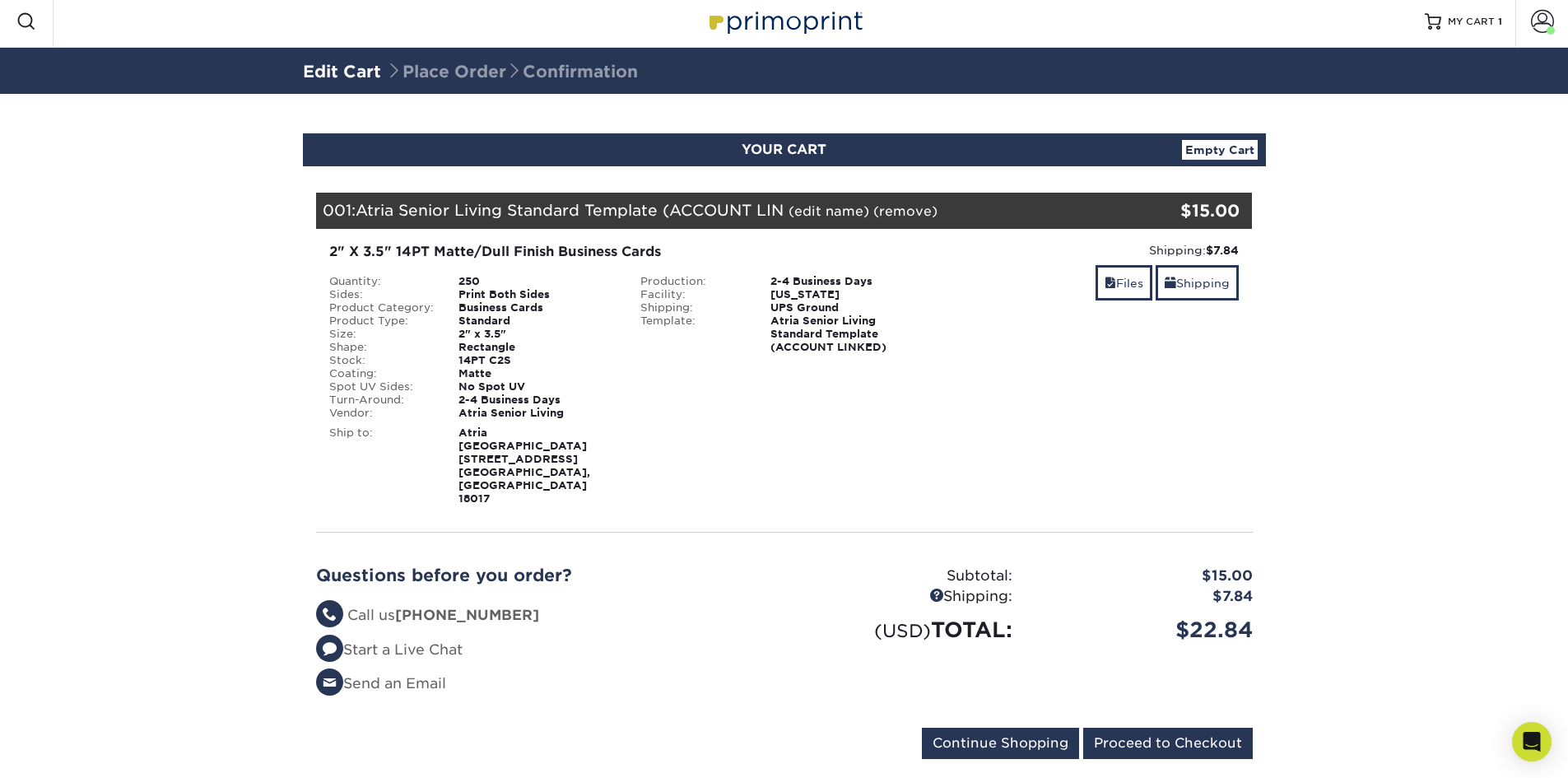
scroll to position [6, 0]
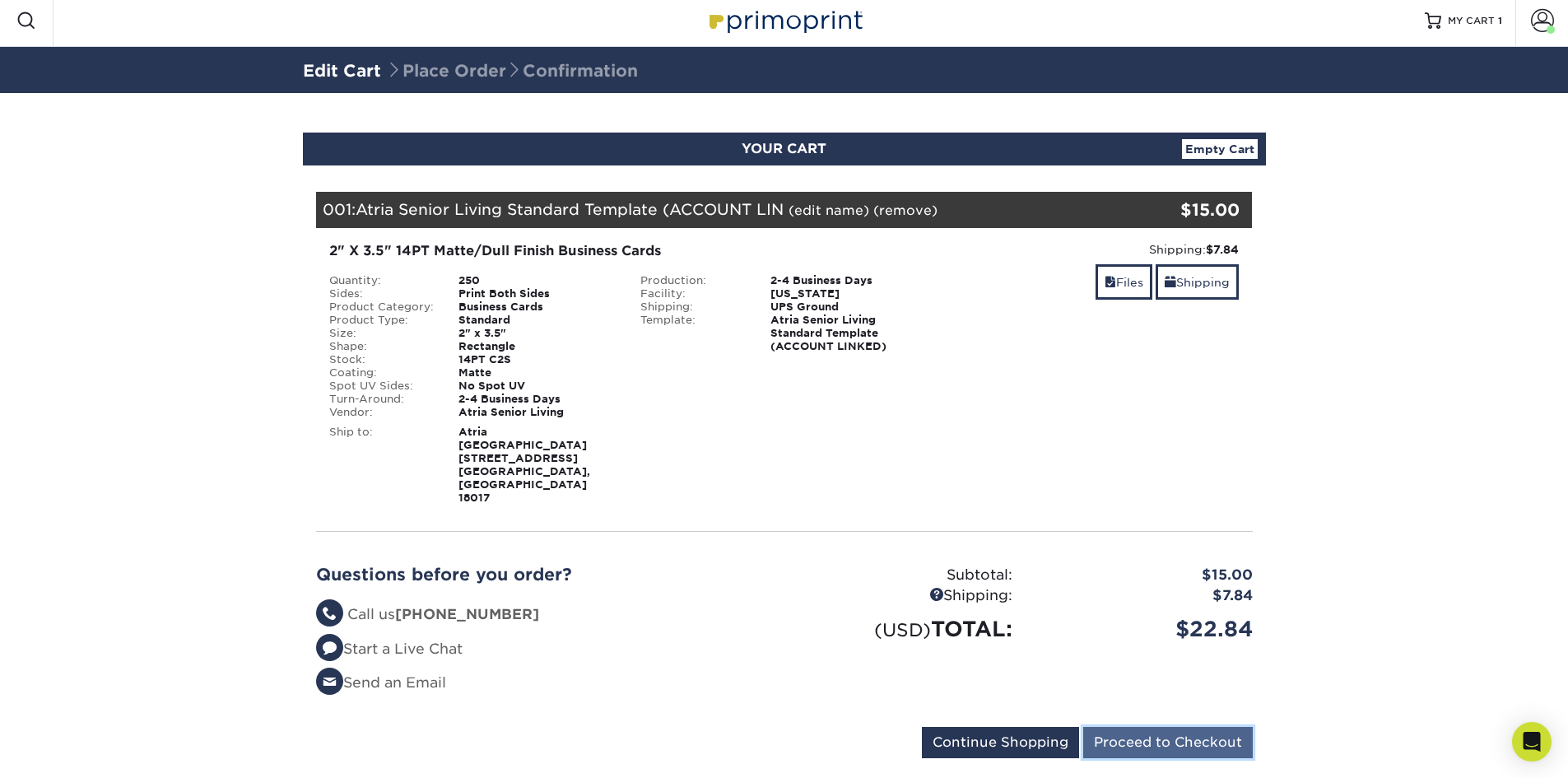
click at [1131, 727] on input "Proceed to Checkout" at bounding box center [1168, 742] width 170 height 31
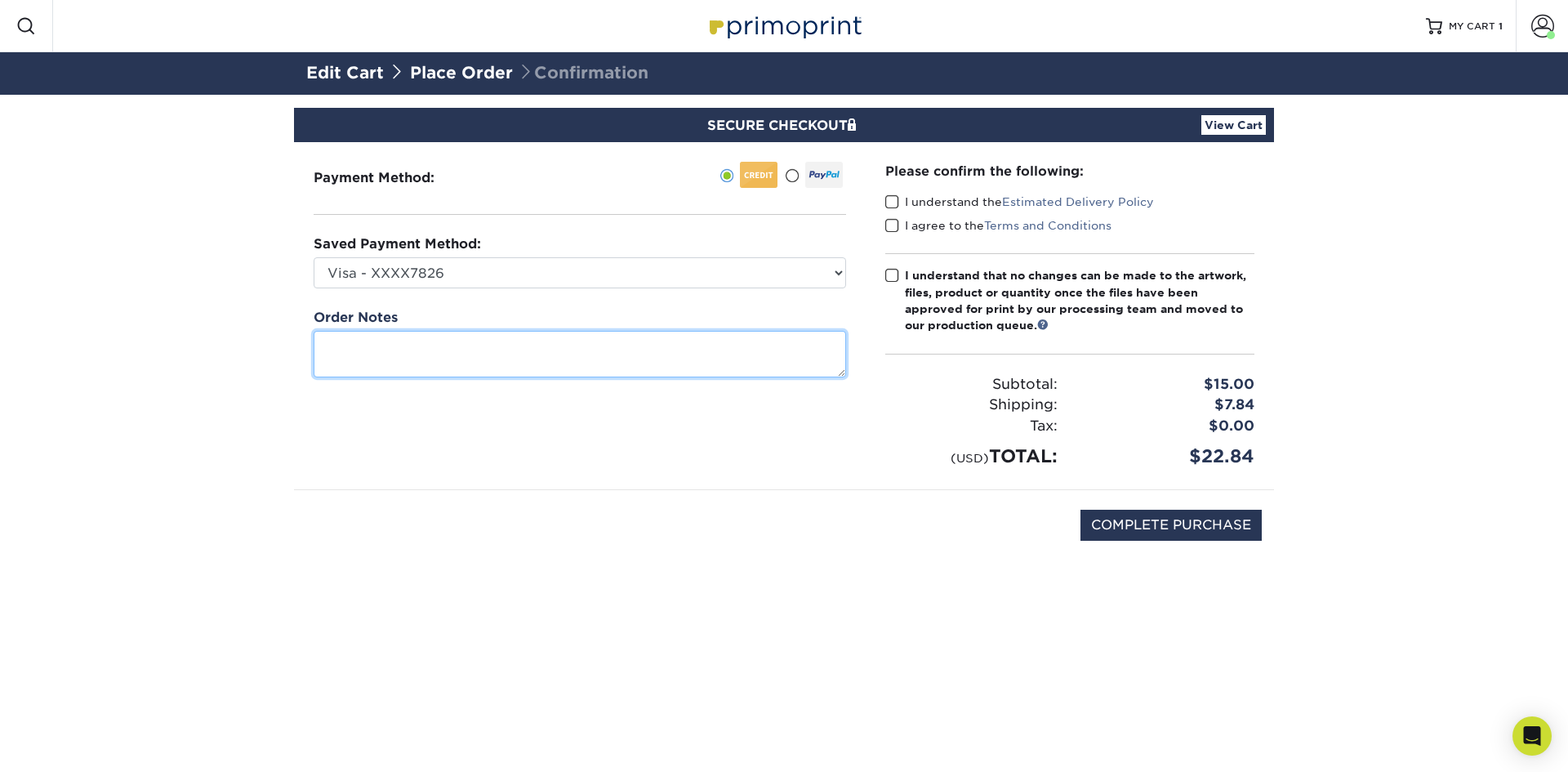
click at [651, 353] on textarea at bounding box center [580, 354] width 532 height 47
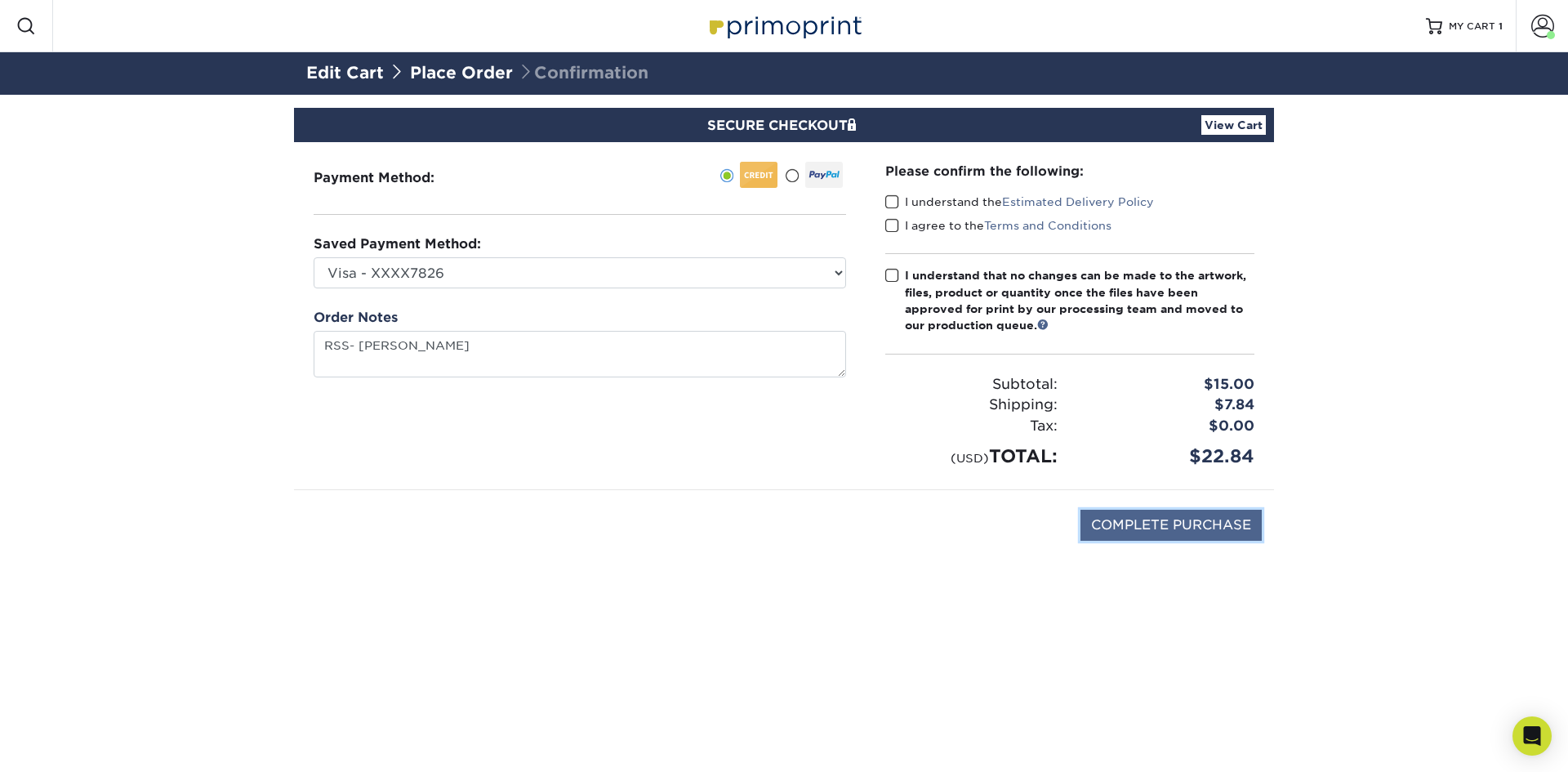
type textarea "RSS Melissa"
click at [1192, 517] on input "COMPLETE PURCHASE" at bounding box center [1171, 525] width 181 height 31
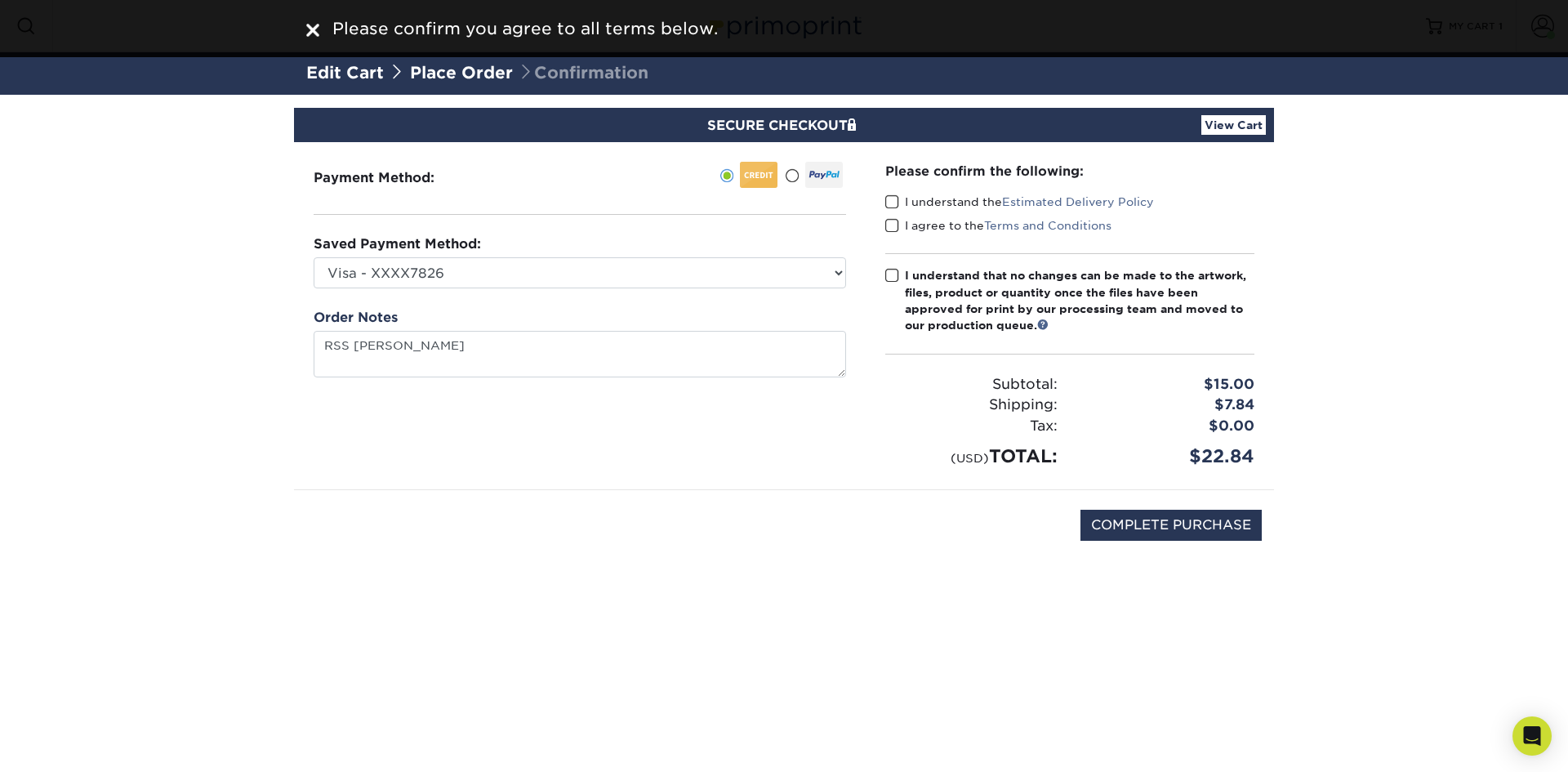
click at [897, 204] on span at bounding box center [892, 202] width 14 height 16
click at [0, 0] on input "I understand the Estimated Delivery Policy" at bounding box center [0, 0] width 0 height 0
click at [895, 227] on span at bounding box center [892, 225] width 14 height 16
click at [0, 0] on input "I agree to the Terms and Conditions" at bounding box center [0, 0] width 0 height 0
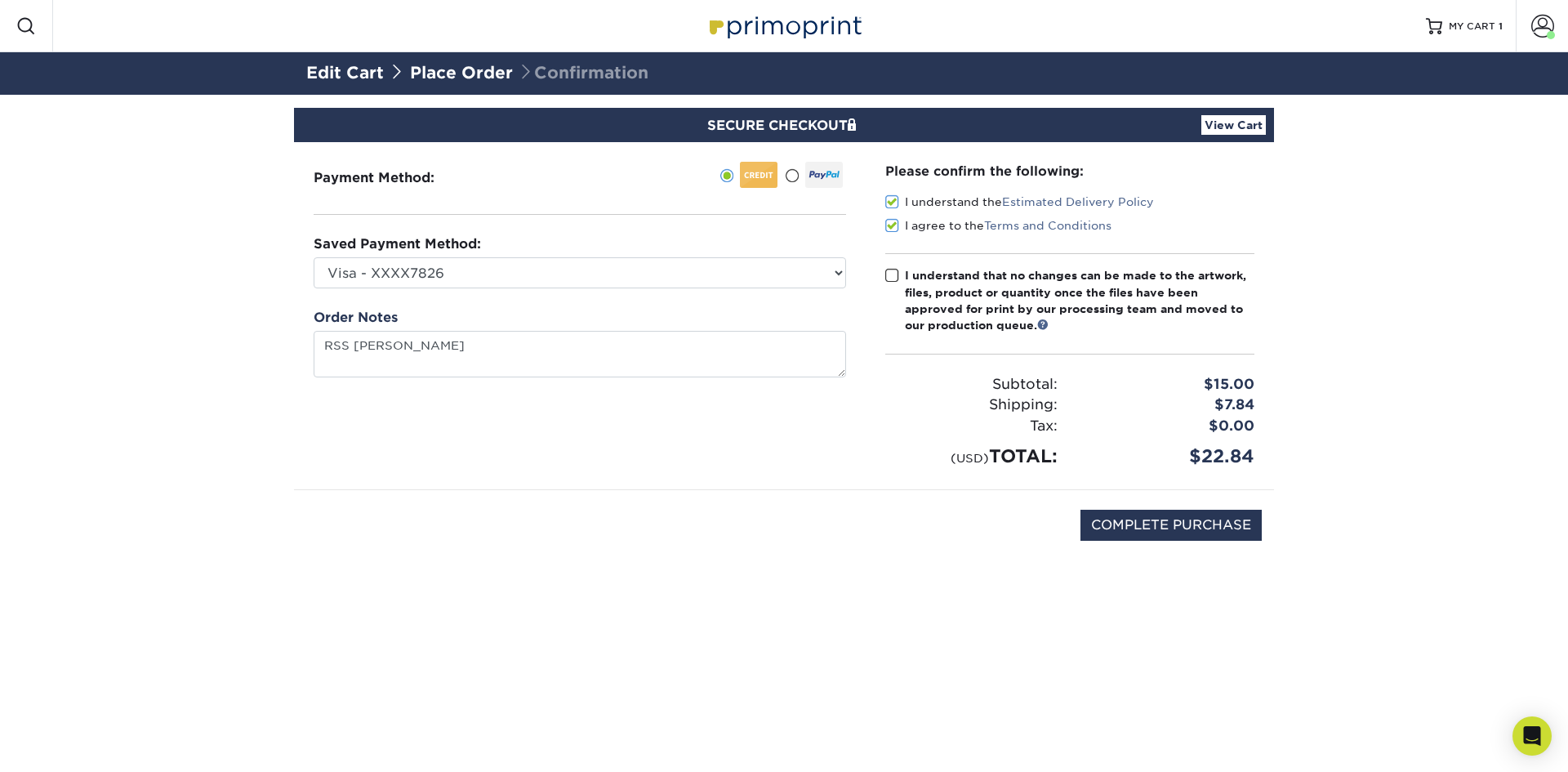
click at [894, 276] on span at bounding box center [892, 275] width 14 height 16
click at [0, 0] on input "I understand that no changes can be made to the artwork, files, product or quan…" at bounding box center [0, 0] width 0 height 0
click at [1152, 532] on input "COMPLETE PURCHASE" at bounding box center [1171, 525] width 181 height 31
type input "COMPLETE PURCHASE"
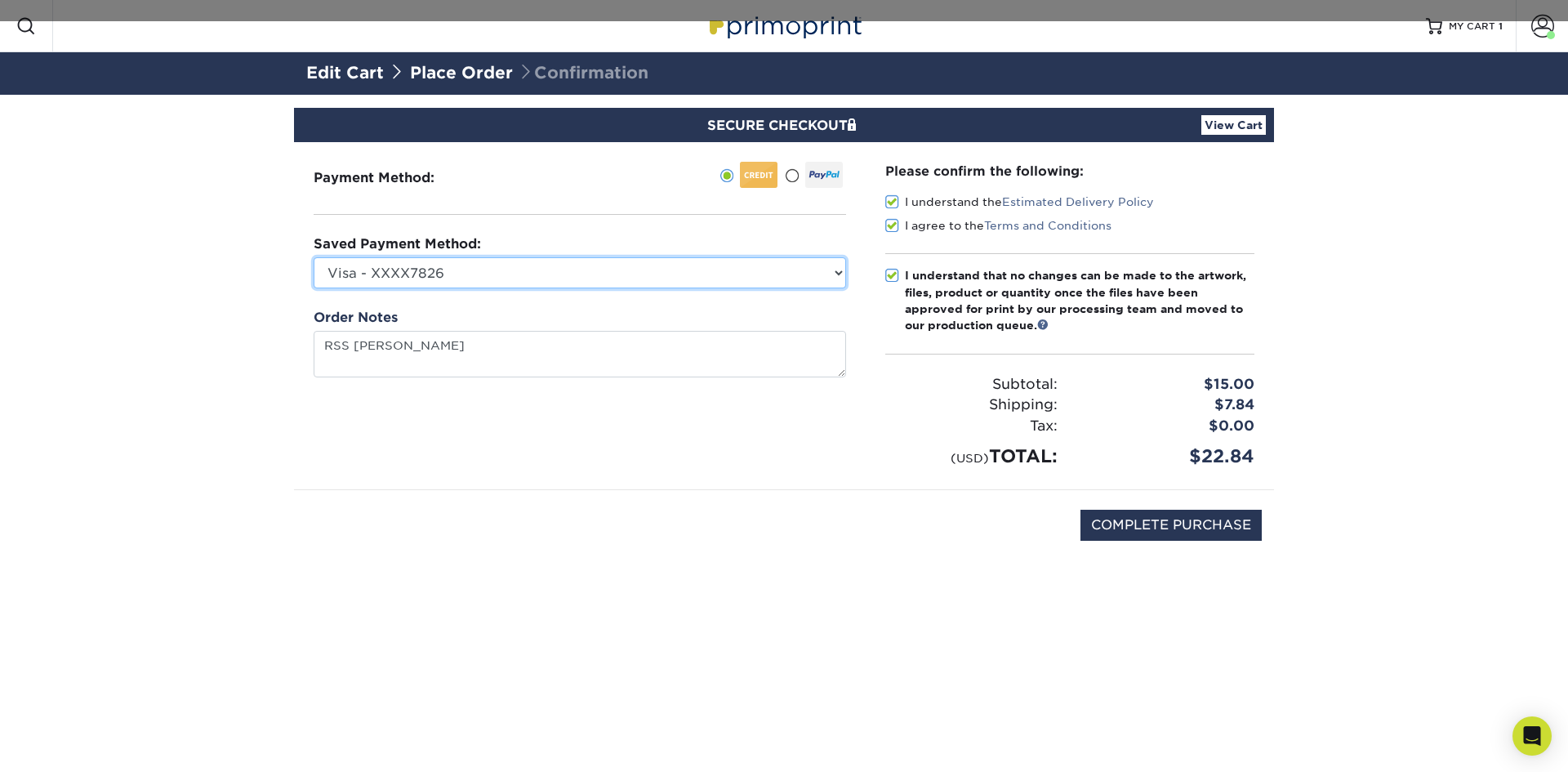
click at [661, 279] on select "Visa - XXXX7826 Visa - XXXX7067 Visa - XXXX0226 Visa - XXXX3262 Visa - XXXX2198…" at bounding box center [580, 272] width 532 height 31
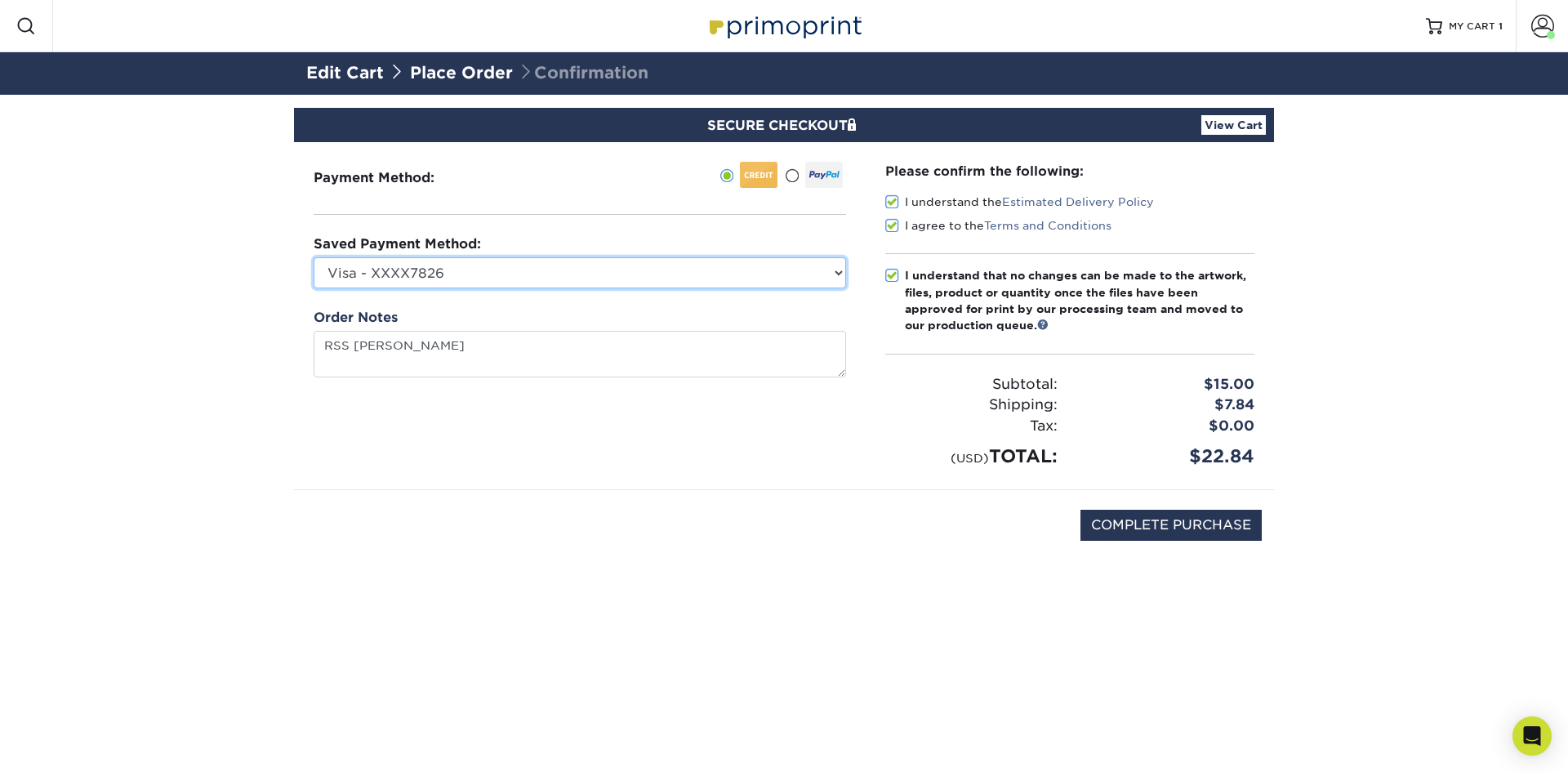
click at [661, 279] on select "Visa - XXXX7826 Visa - XXXX7067 Visa - XXXX0226 Visa - XXXX3262 Visa - XXXX2198…" at bounding box center [580, 272] width 532 height 31
click at [467, 265] on select "Visa - XXXX7826 Visa - XXXX7067 Visa - XXXX0226 Visa - XXXX3262 Visa - XXXX2198…" at bounding box center [580, 272] width 532 height 31
select select "70496"
click at [314, 257] on select "Visa - XXXX7826 Visa - XXXX7067 Visa - XXXX0226 Visa - XXXX3262 Visa - XXXX2198…" at bounding box center [580, 272] width 532 height 31
click at [481, 266] on select "Visa - XXXX7826 Visa - XXXX7067 Visa - XXXX0226 Visa - XXXX3262 Visa - XXXX2198…" at bounding box center [580, 272] width 532 height 31
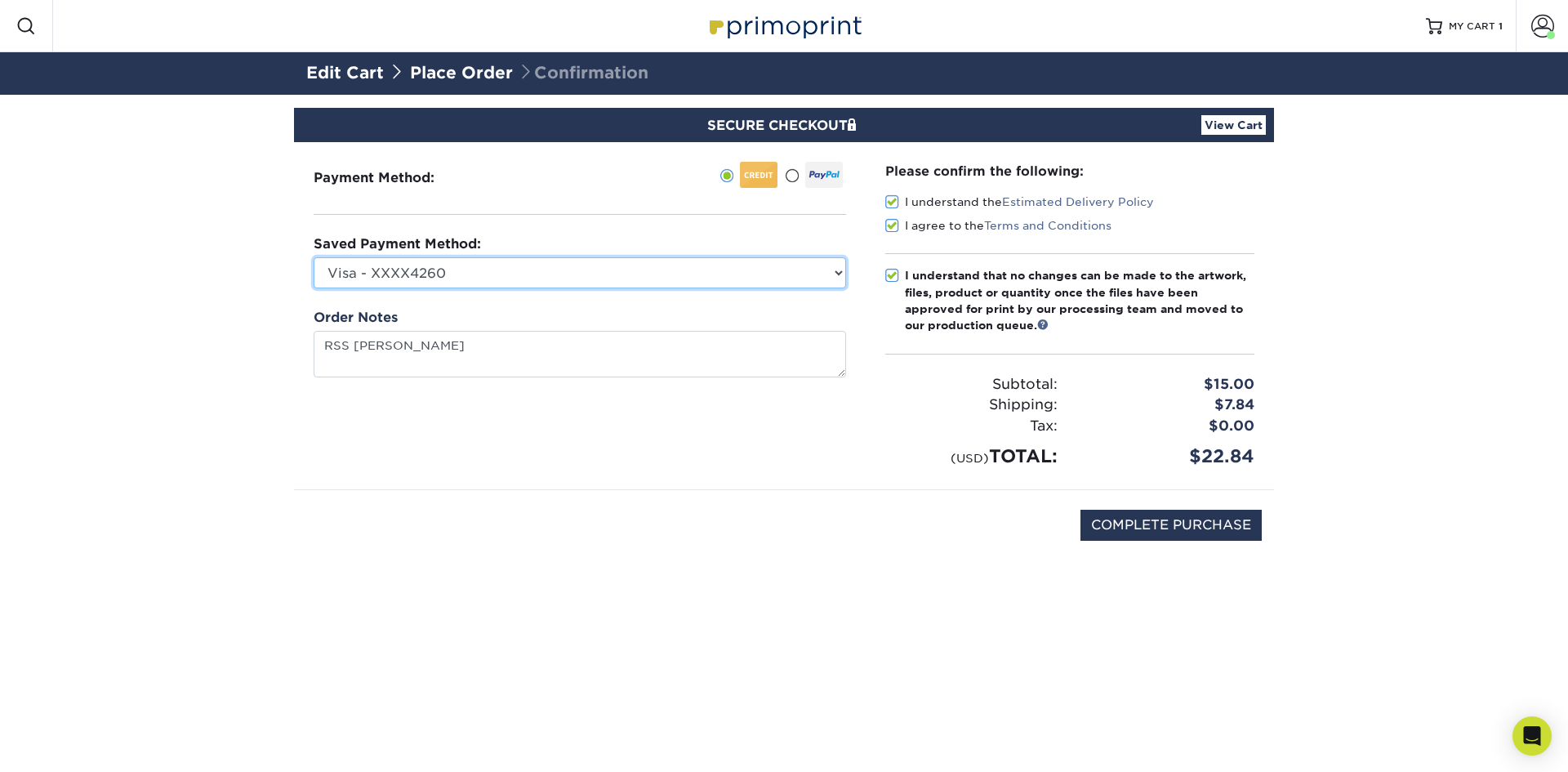
click at [482, 266] on select "Visa - XXXX7826 Visa - XXXX7067 Visa - XXXX0226 Visa - XXXX3262 Visa - XXXX2198…" at bounding box center [580, 272] width 532 height 31
click at [484, 266] on select "Visa - XXXX7826 Visa - XXXX7067 Visa - XXXX0226 Visa - XXXX3262 Visa - XXXX2198…" at bounding box center [580, 272] width 532 height 31
click at [432, 275] on select "Visa - XXXX7826 Visa - XXXX7067 Visa - XXXX0226 Visa - XXXX3262 Visa - XXXX2198…" at bounding box center [580, 272] width 532 height 31
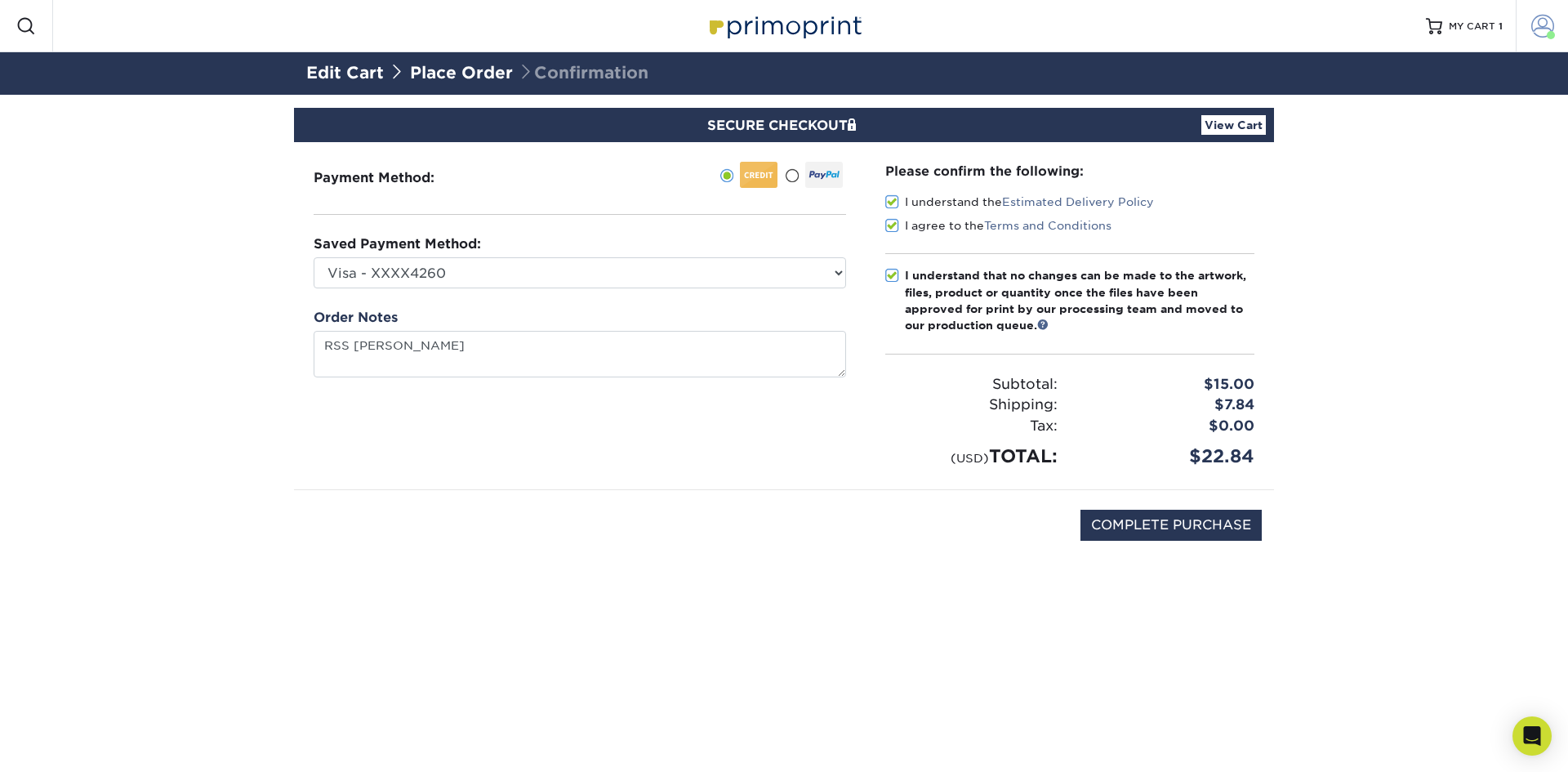
click at [1542, 31] on span at bounding box center [1542, 26] width 23 height 23
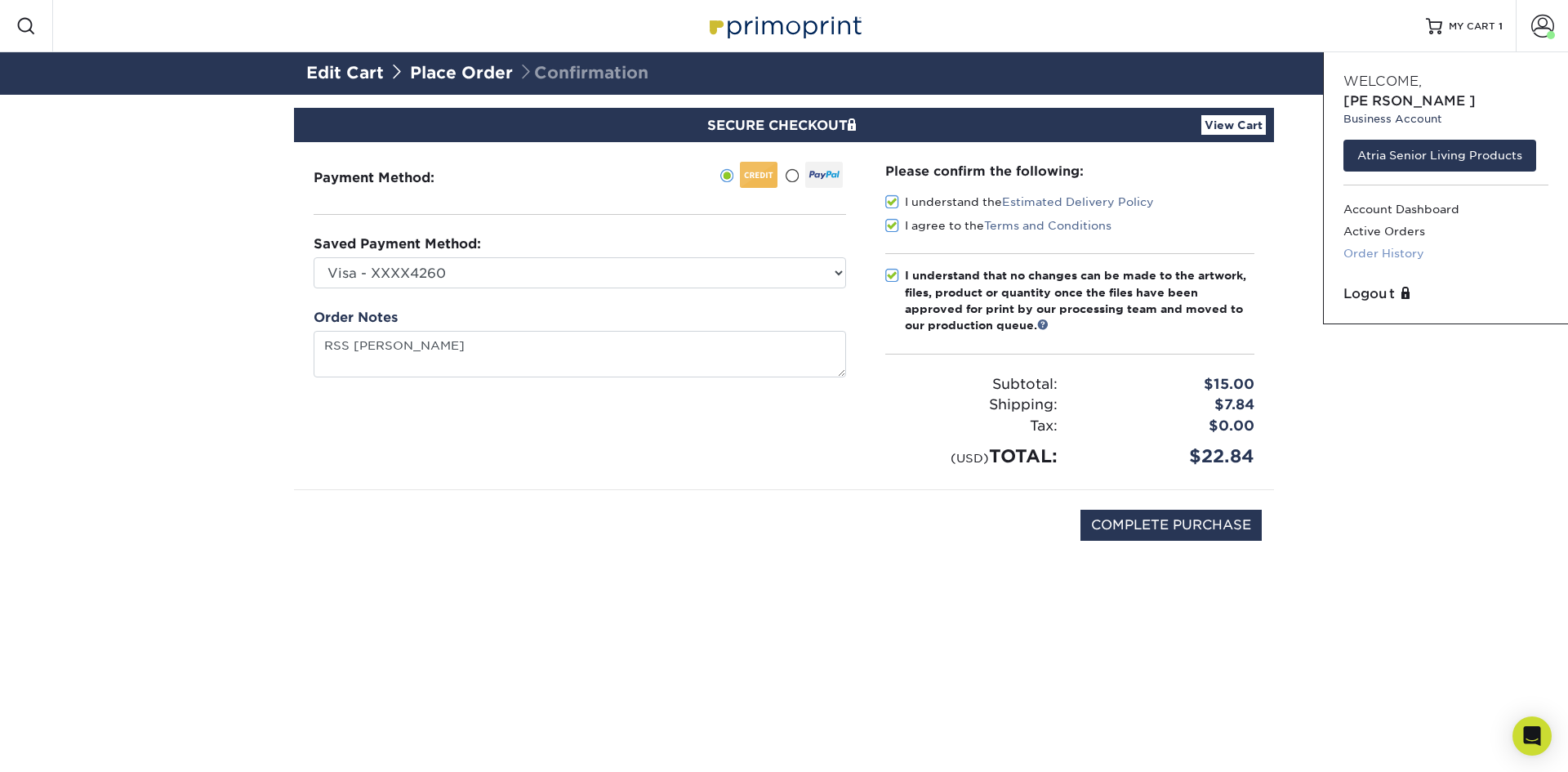
click at [1356, 243] on link "Order History" at bounding box center [1446, 254] width 205 height 22
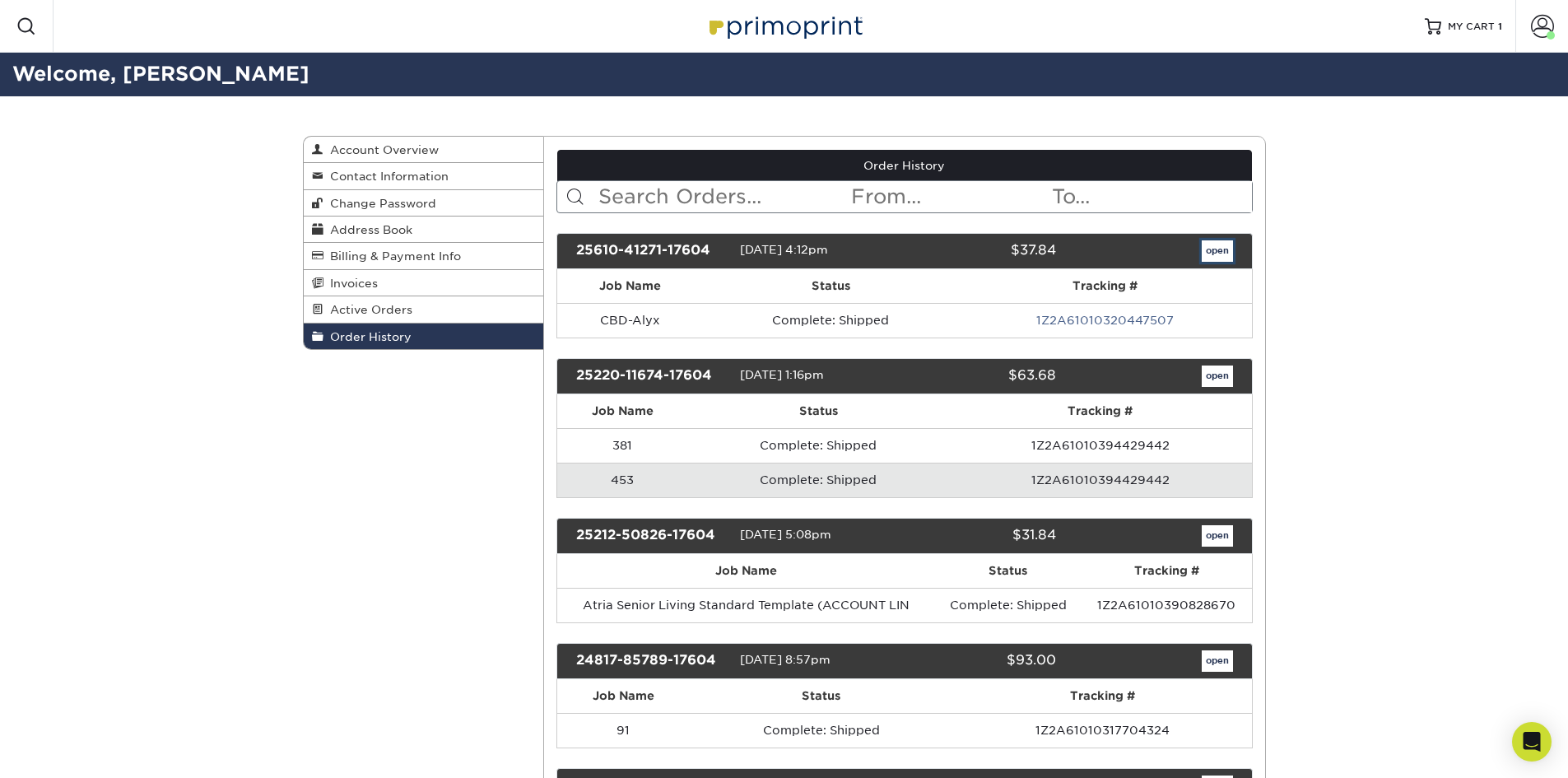
click at [1221, 255] on link "open" at bounding box center [1217, 251] width 31 height 21
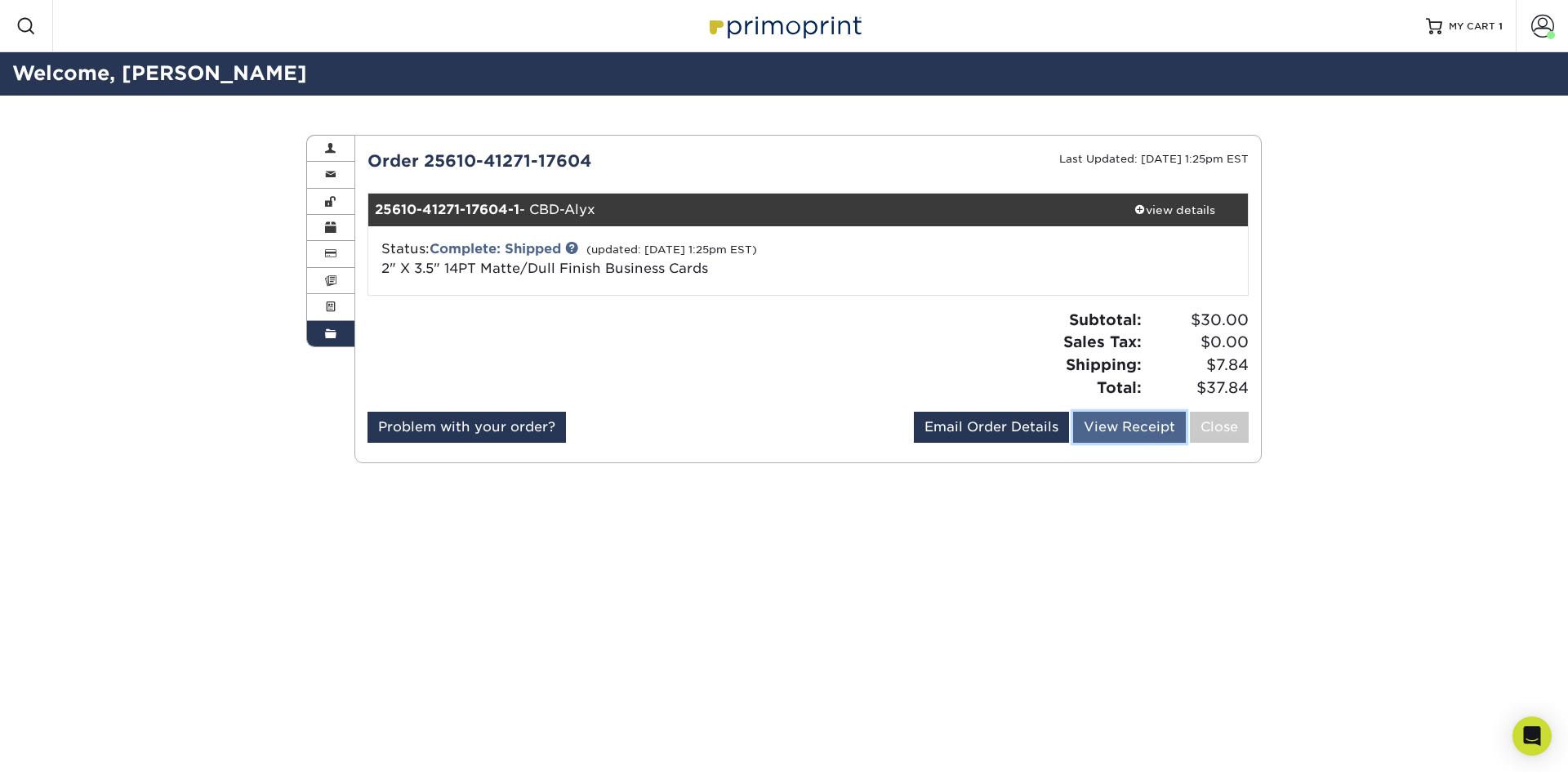
click at [1147, 430] on link "View Receipt" at bounding box center [1129, 426] width 113 height 31
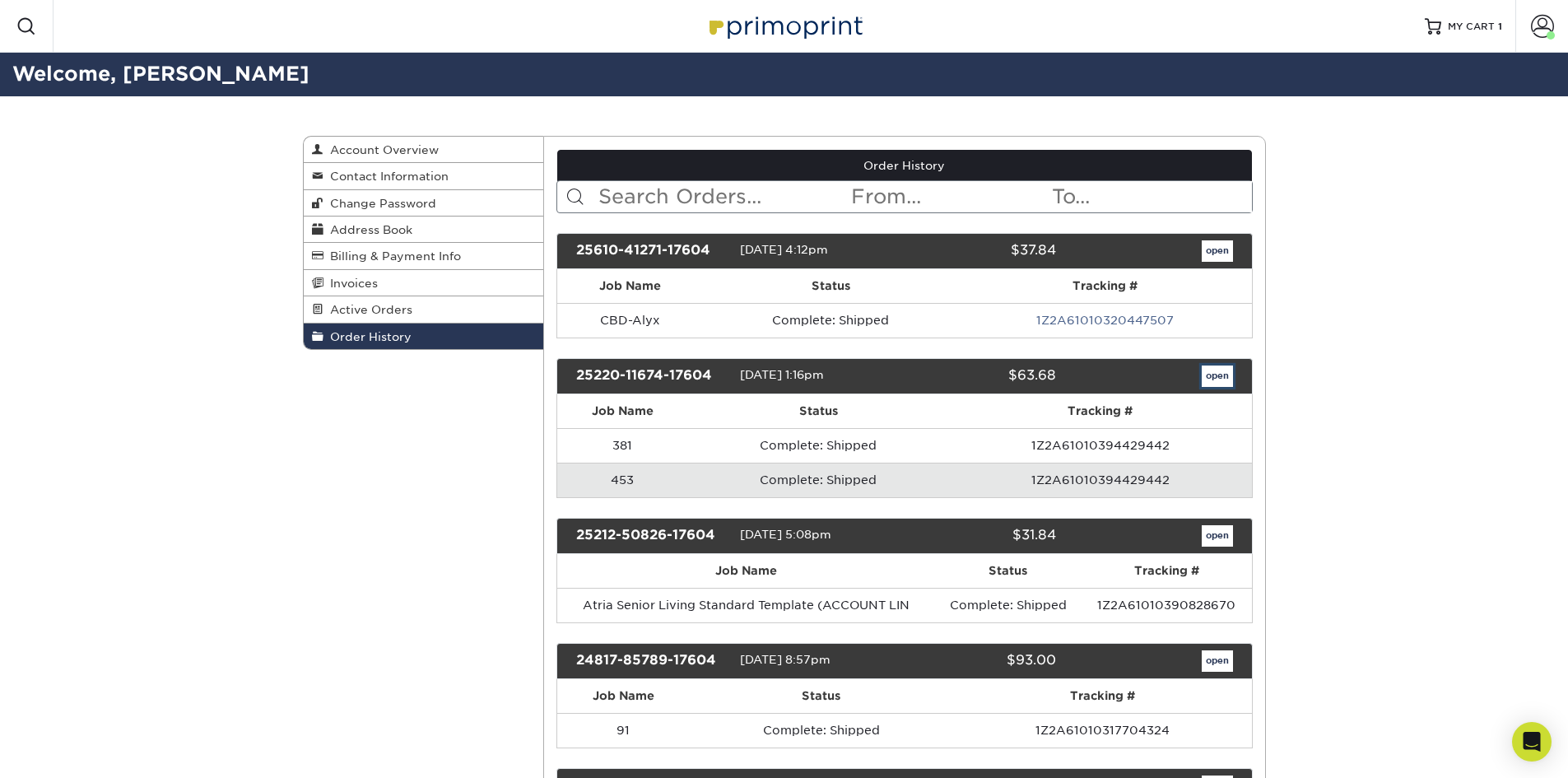
click at [1221, 380] on link "open" at bounding box center [1217, 375] width 31 height 21
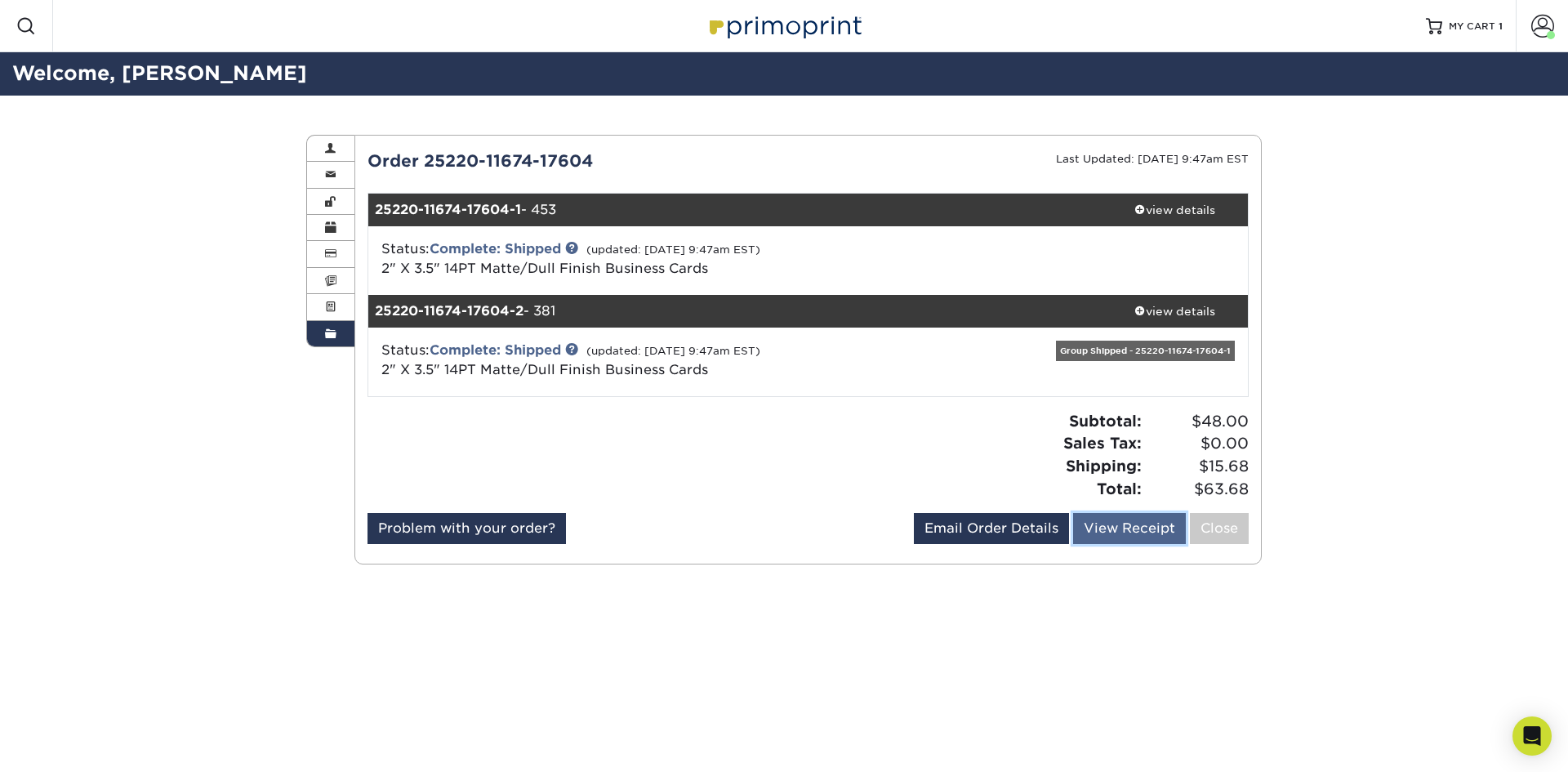
click at [1097, 539] on link "View Receipt" at bounding box center [1129, 528] width 113 height 31
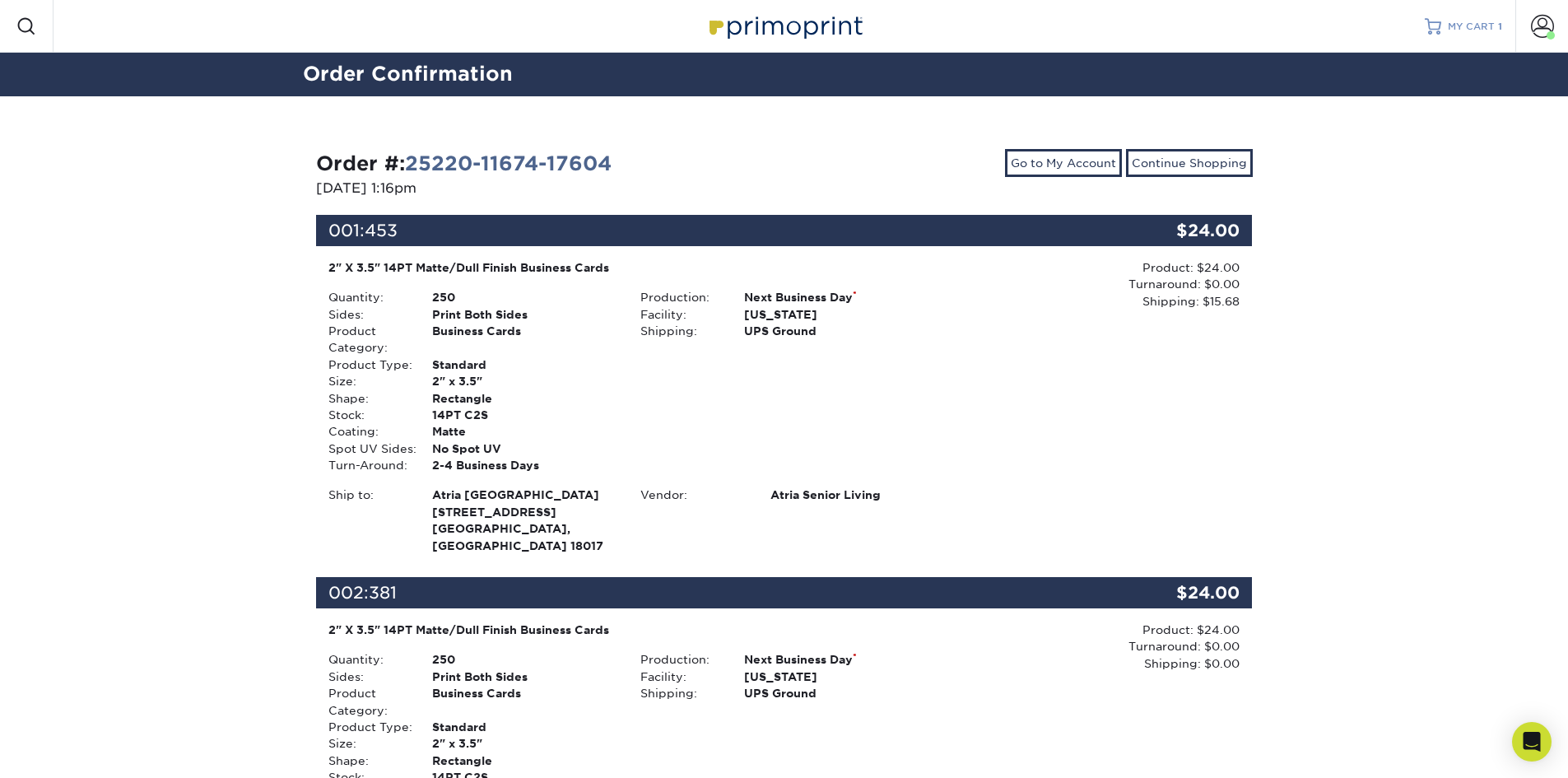
click at [1456, 31] on span "MY CART" at bounding box center [1471, 26] width 47 height 14
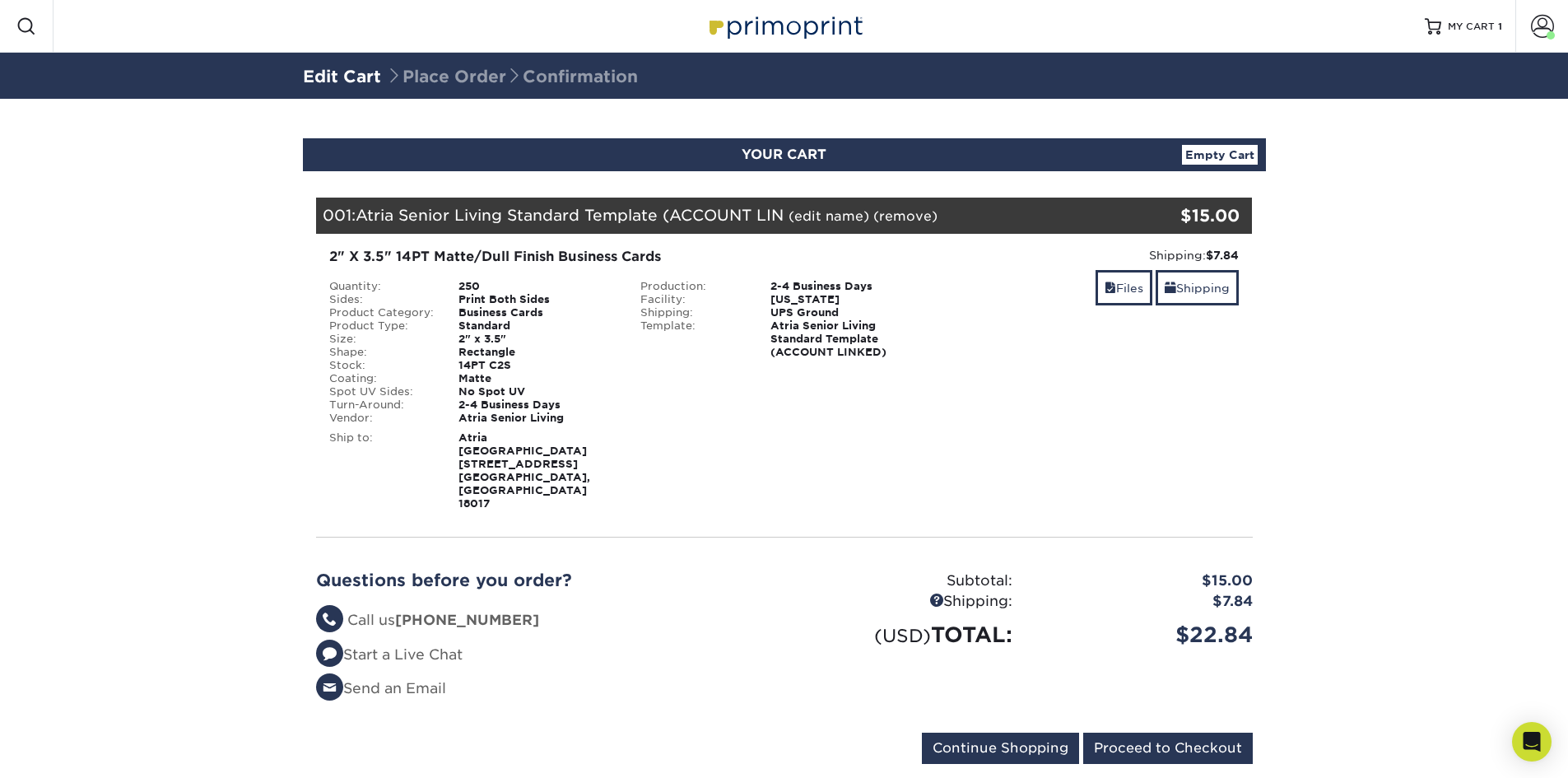
scroll to position [6, 0]
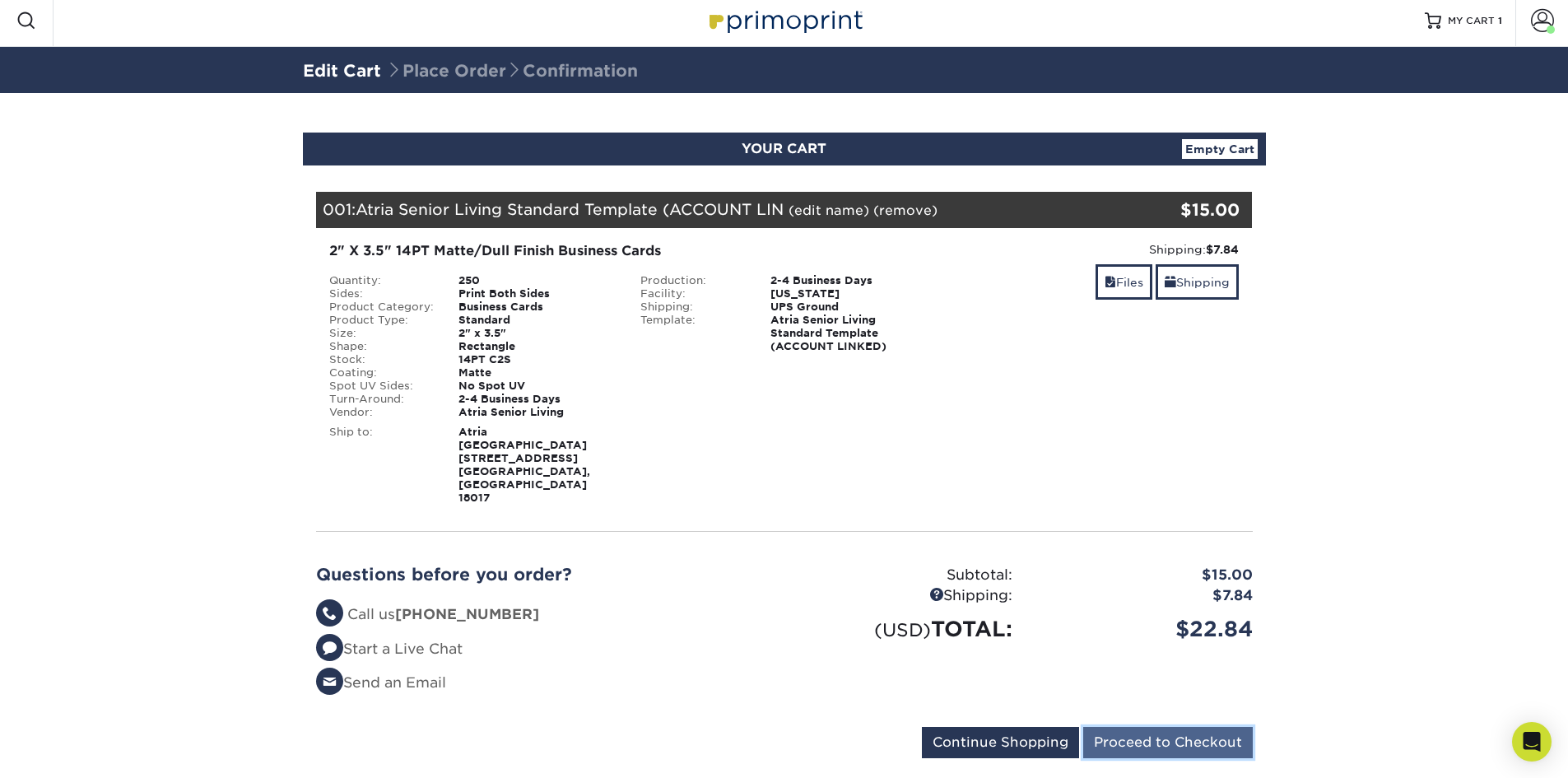
click at [1162, 727] on input "Proceed to Checkout" at bounding box center [1168, 742] width 170 height 31
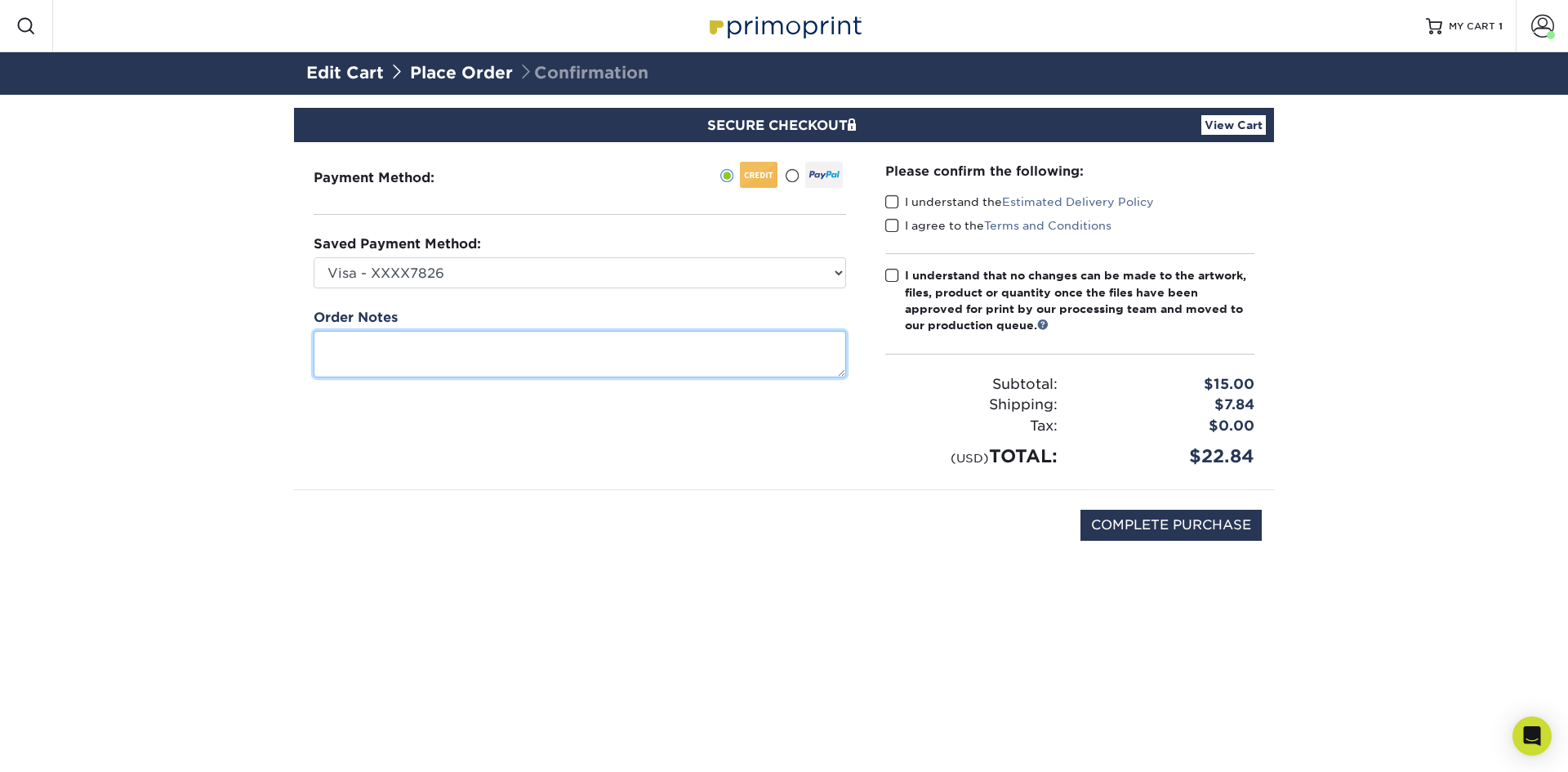
click at [377, 366] on textarea at bounding box center [580, 354] width 532 height 47
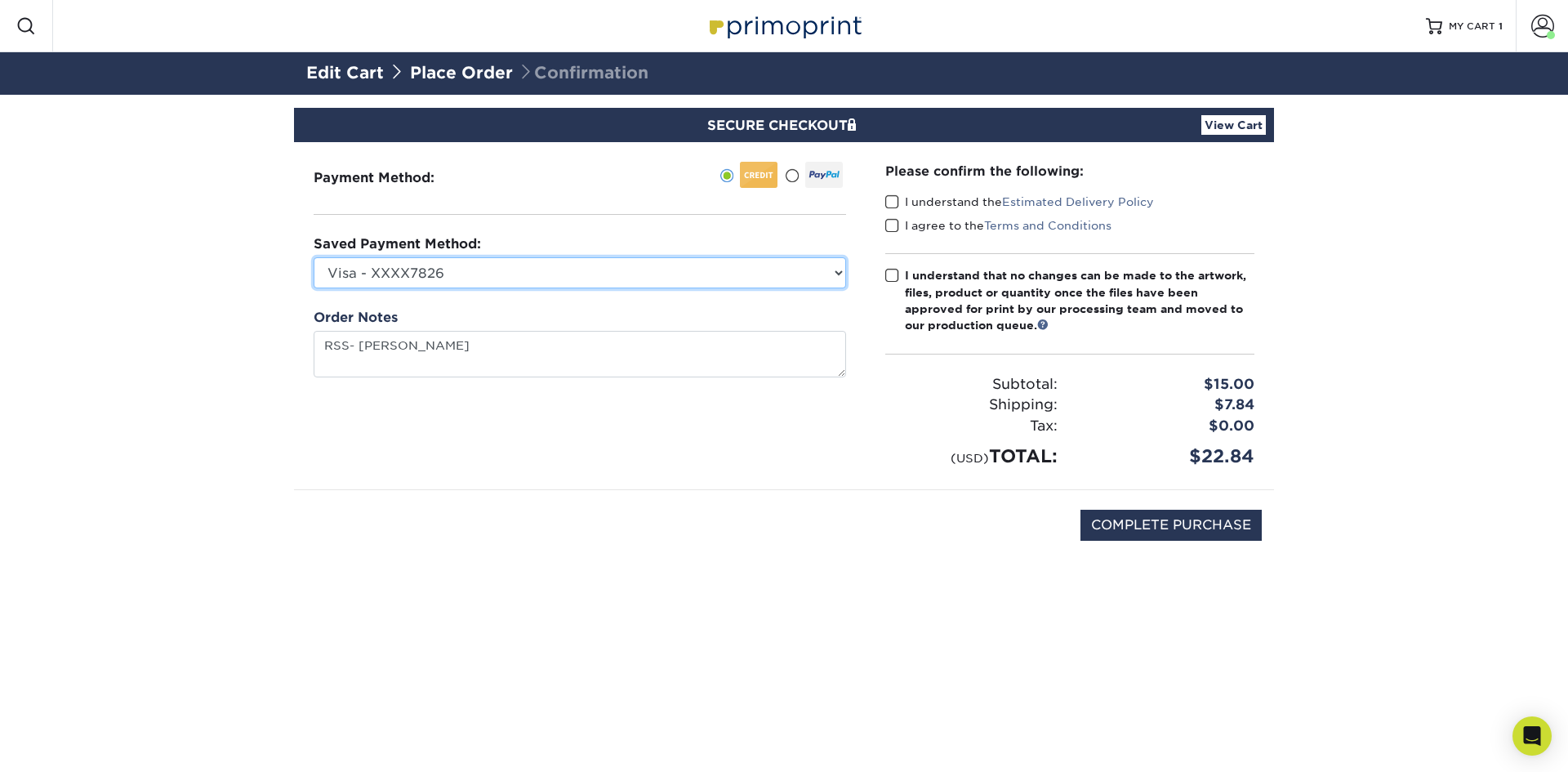
type textarea "RSS [PERSON_NAME]"
click at [494, 277] on select "Visa - XXXX7826 Visa - XXXX7067 Visa - XXXX0226 Visa - XXXX3262 Visa - XXXX2198…" at bounding box center [580, 272] width 532 height 31
select select "70496"
click at [314, 257] on select "Visa - XXXX7826 Visa - XXXX7067 Visa - XXXX0226 Visa - XXXX3262 Visa - XXXX2198…" at bounding box center [580, 272] width 532 height 31
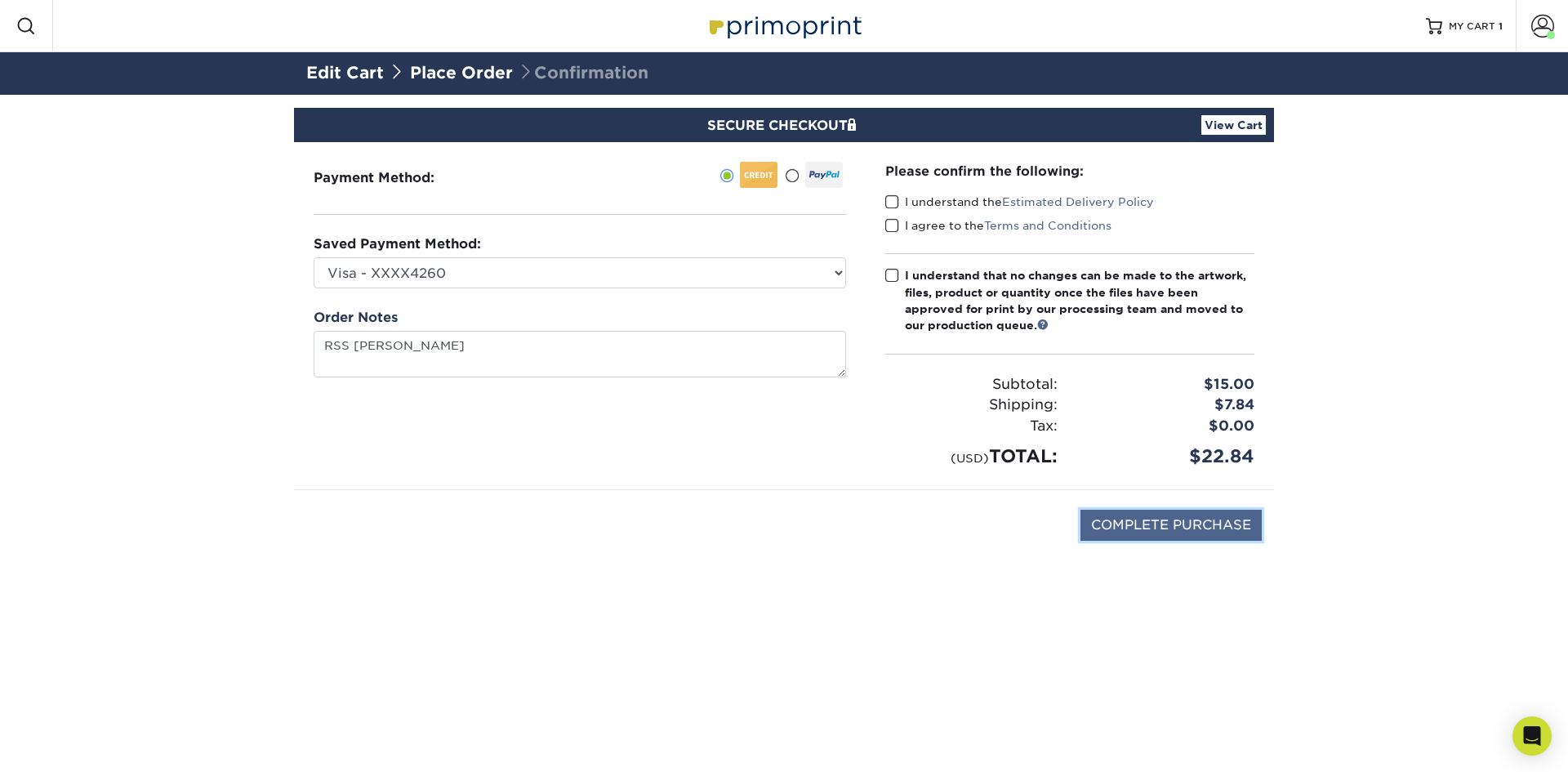
click at [1142, 532] on input "COMPLETE PURCHASE" at bounding box center [1171, 525] width 181 height 31
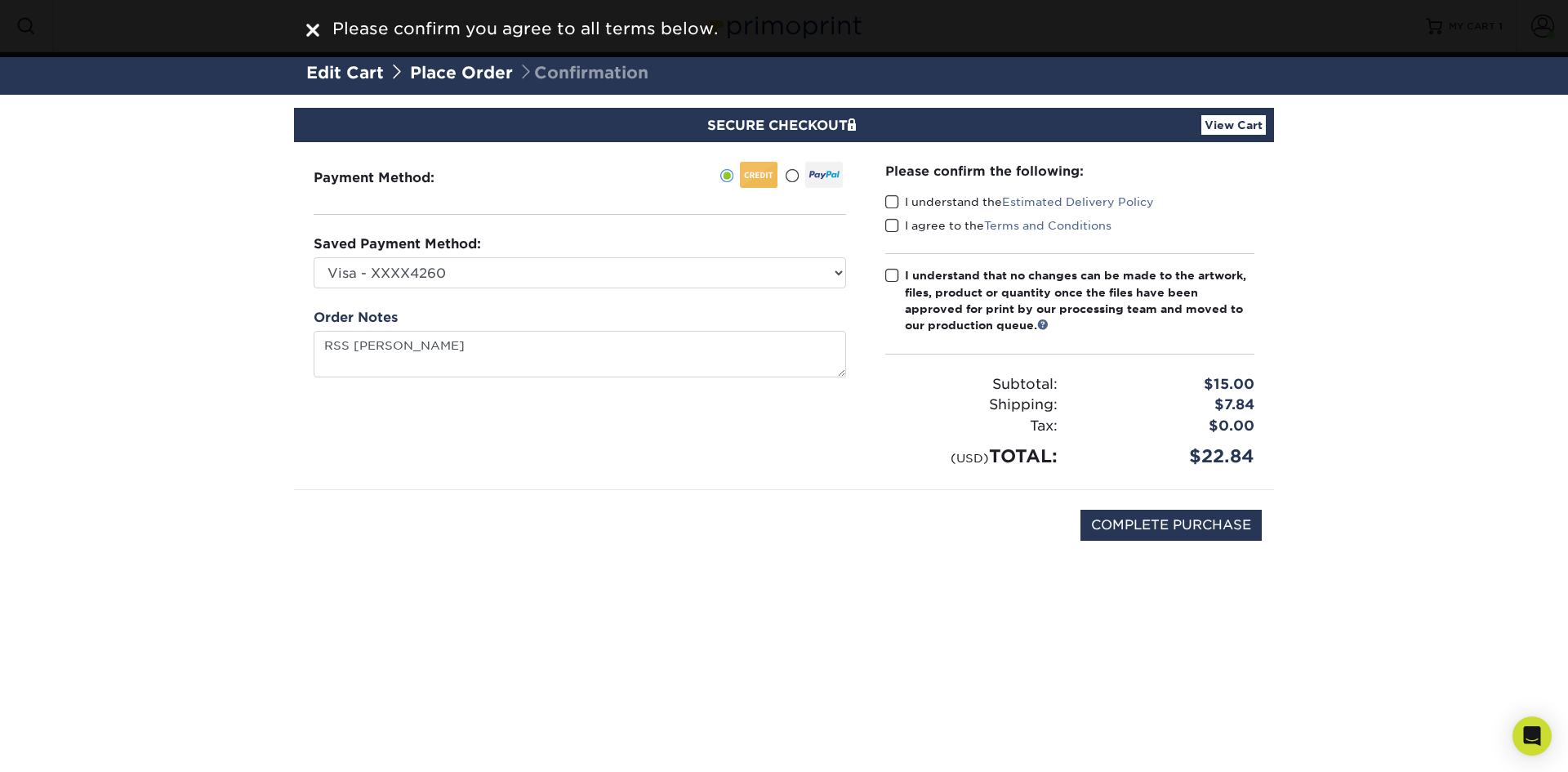
click at [890, 199] on span at bounding box center [892, 202] width 14 height 16
click at [0, 0] on input "I understand the Estimated Delivery Policy" at bounding box center [0, 0] width 0 height 0
click at [891, 223] on span at bounding box center [892, 225] width 14 height 16
click at [0, 0] on input "I agree to the Terms and Conditions" at bounding box center [0, 0] width 0 height 0
click at [895, 283] on span at bounding box center [892, 275] width 14 height 16
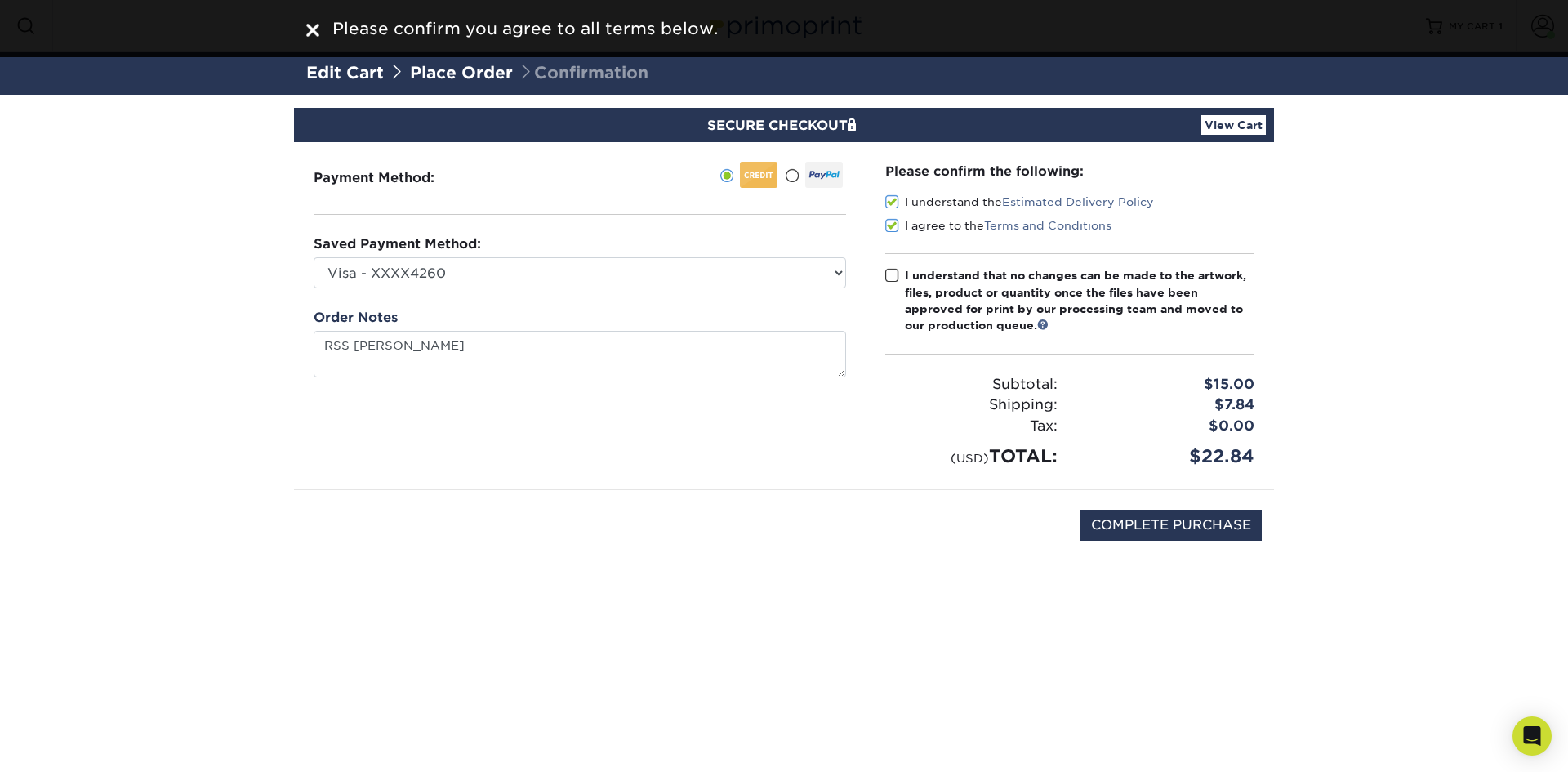
click at [0, 0] on input "I understand that no changes can be made to the artwork, files, product or quan…" at bounding box center [0, 0] width 0 height 0
click at [1153, 505] on div "COMPLETE PURCHASE" at bounding box center [784, 533] width 955 height 88
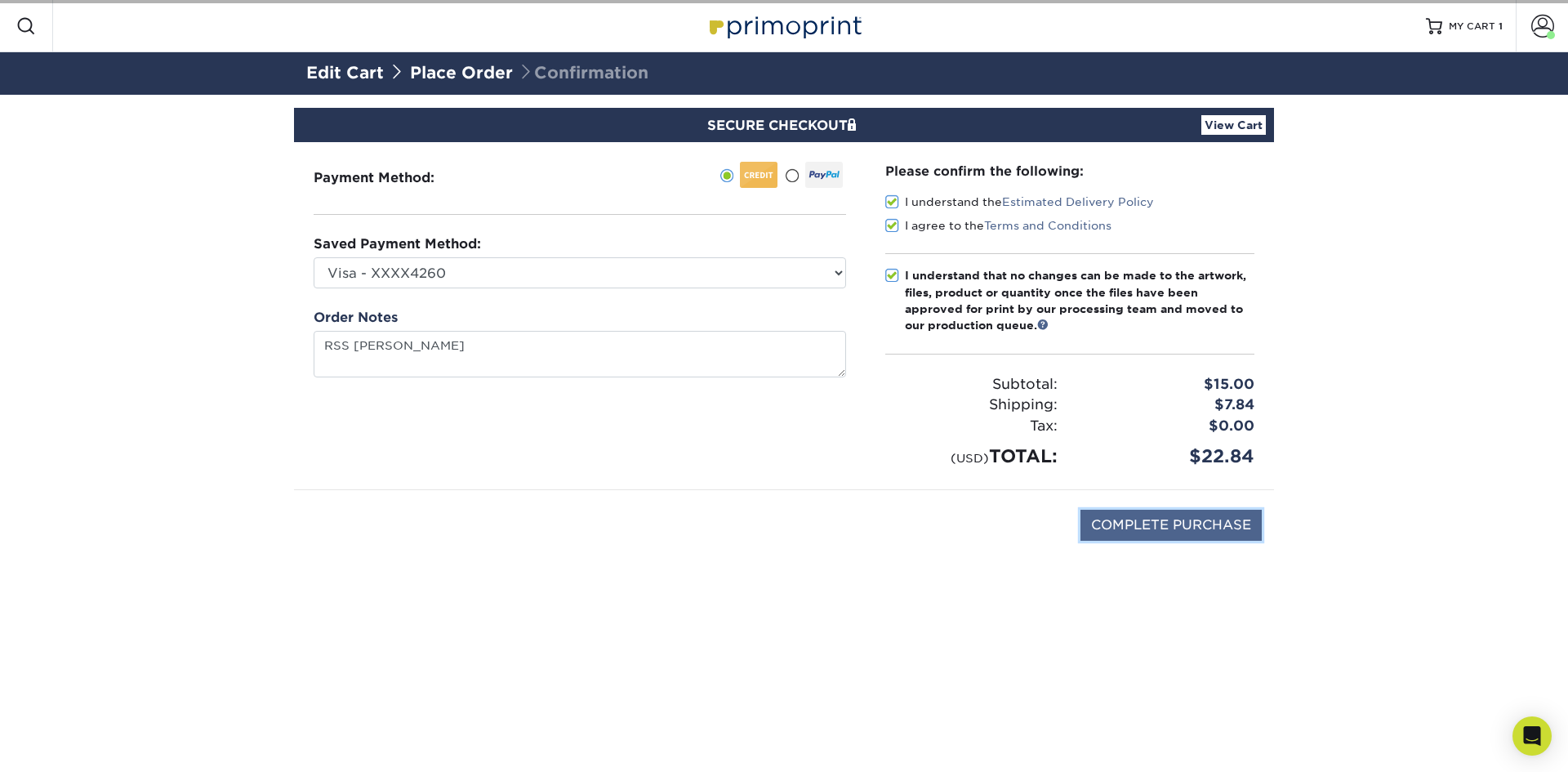
click at [1153, 514] on input "COMPLETE PURCHASE" at bounding box center [1171, 525] width 181 height 31
type input "PROCESSING, PLEASE WAIT..."
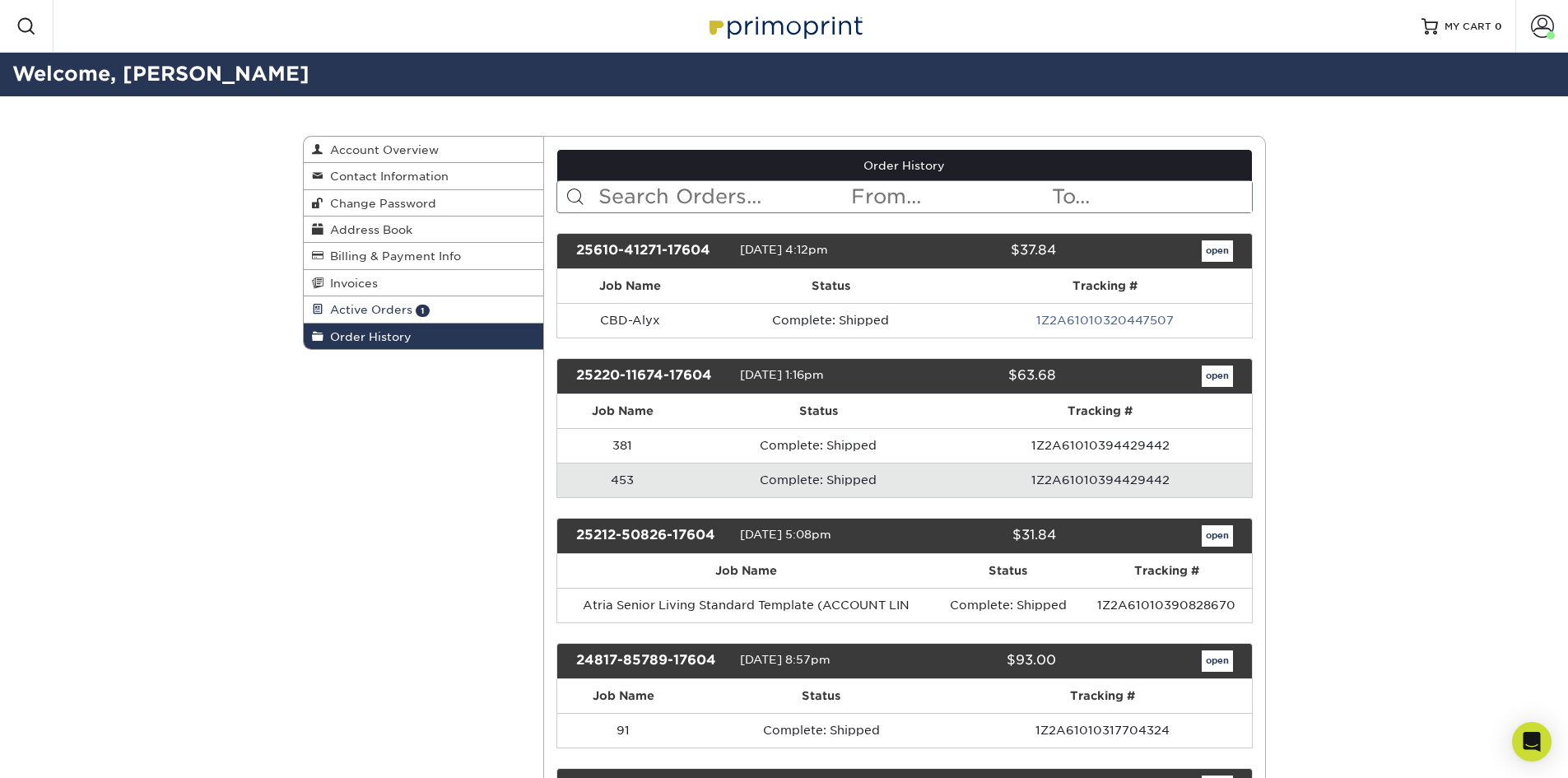
click at [374, 311] on span "Active Orders" at bounding box center [368, 310] width 89 height 13
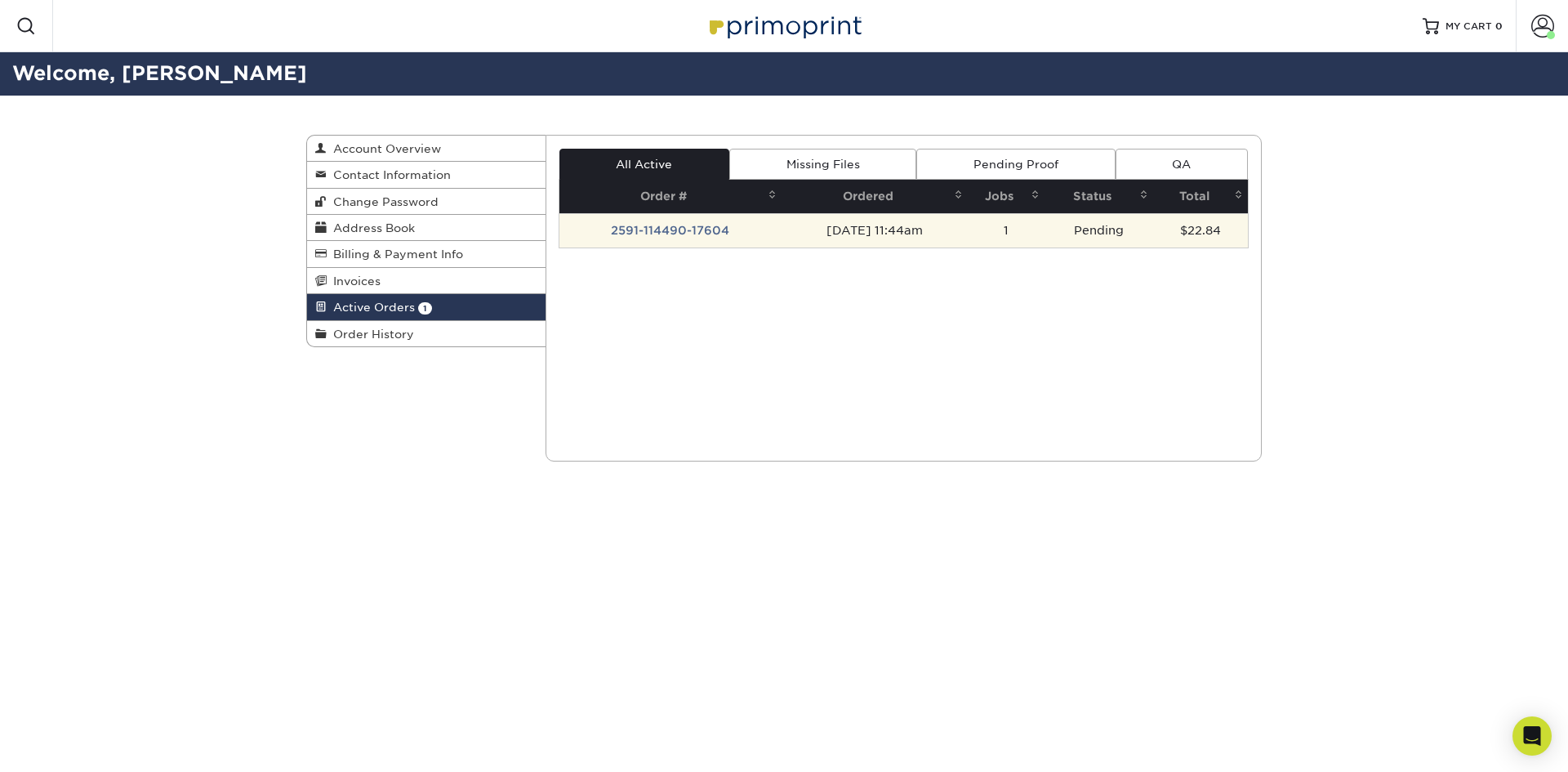
click at [686, 219] on td "2591-114490-17604" at bounding box center [670, 230] width 222 height 34
